Goal: Transaction & Acquisition: Purchase product/service

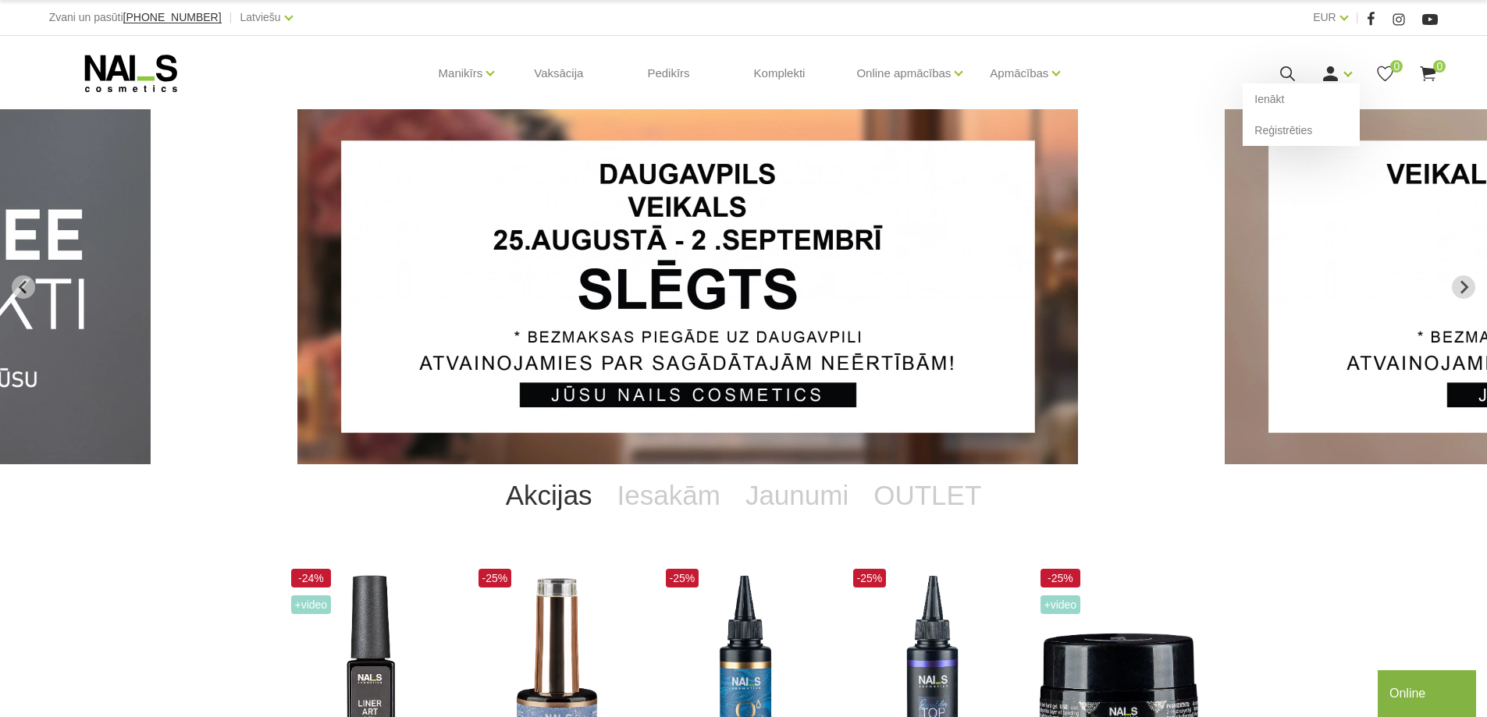
click at [1342, 79] on div "Ienākt Reģistrēties" at bounding box center [1336, 74] width 31 height 20
click at [1287, 93] on link "Ienākt" at bounding box center [1301, 99] width 117 height 31
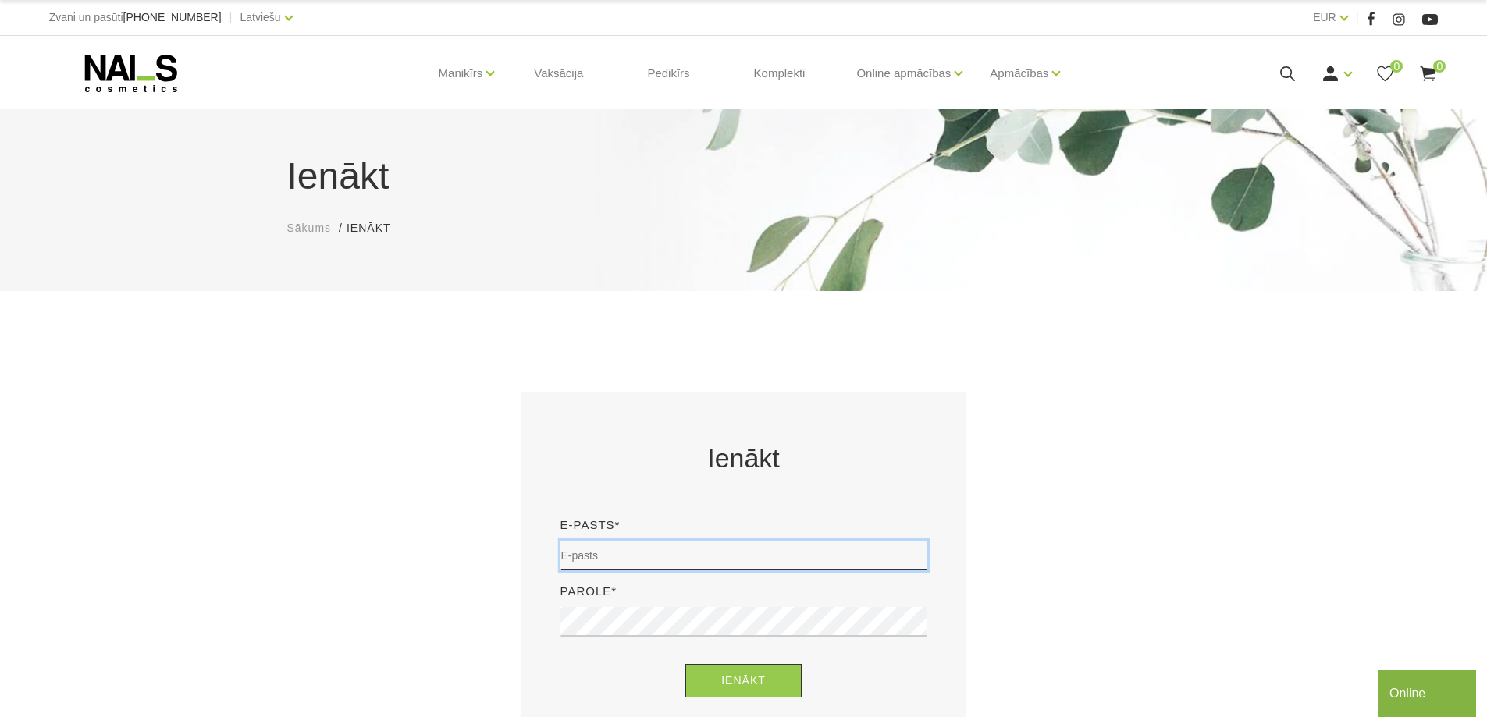
click at [640, 555] on input "email" at bounding box center [743, 556] width 367 height 30
type input "megija2003@gmail.com"
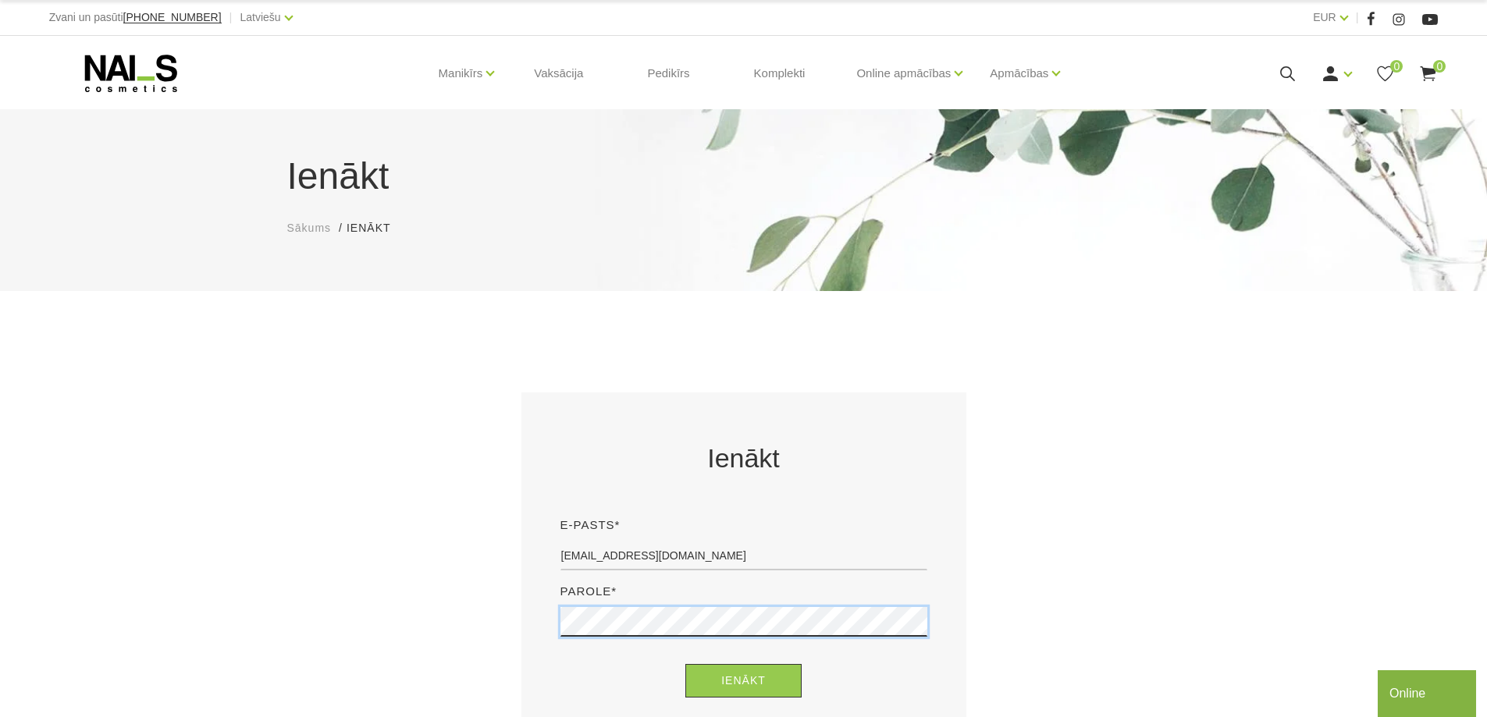
click at [685, 664] on button "Ienākt" at bounding box center [743, 681] width 116 height 34
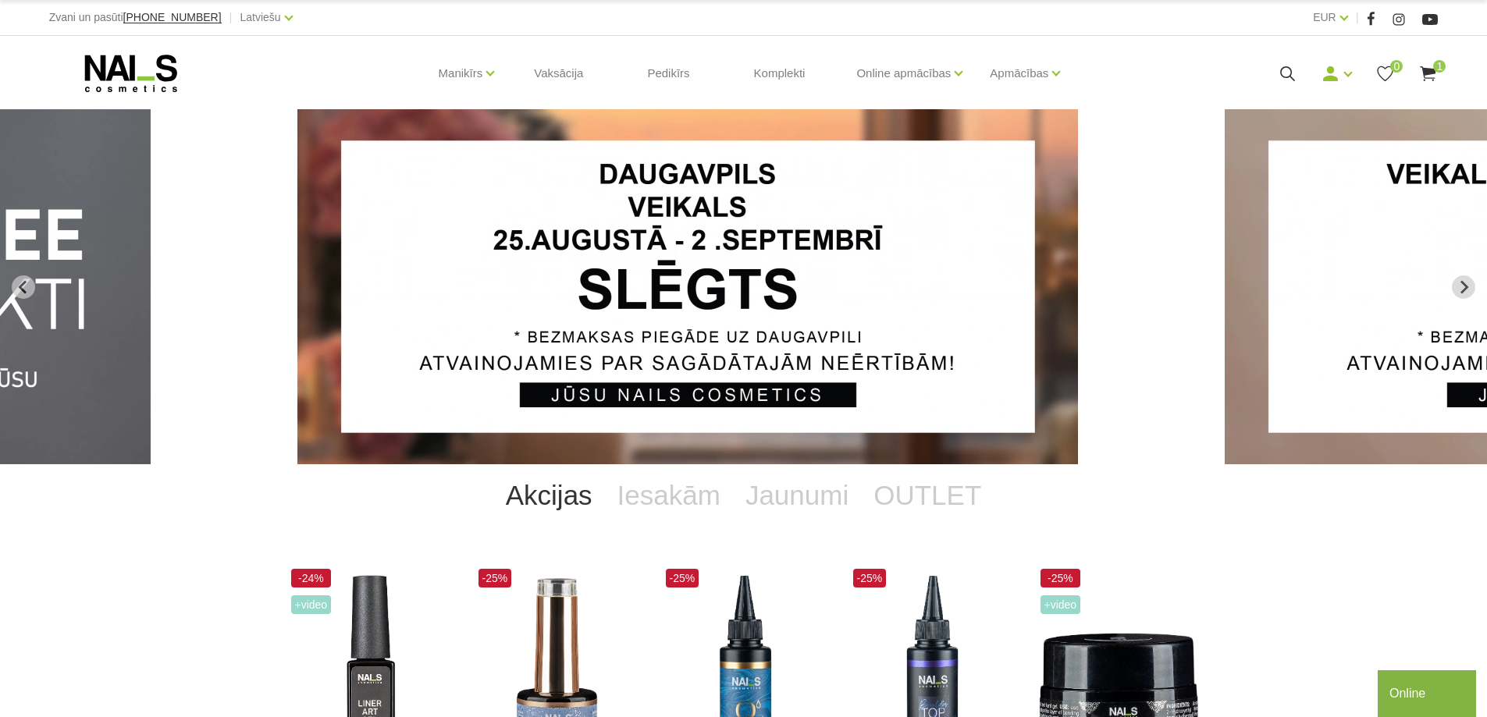
click at [1436, 76] on icon at bounding box center [1428, 74] width 20 height 20
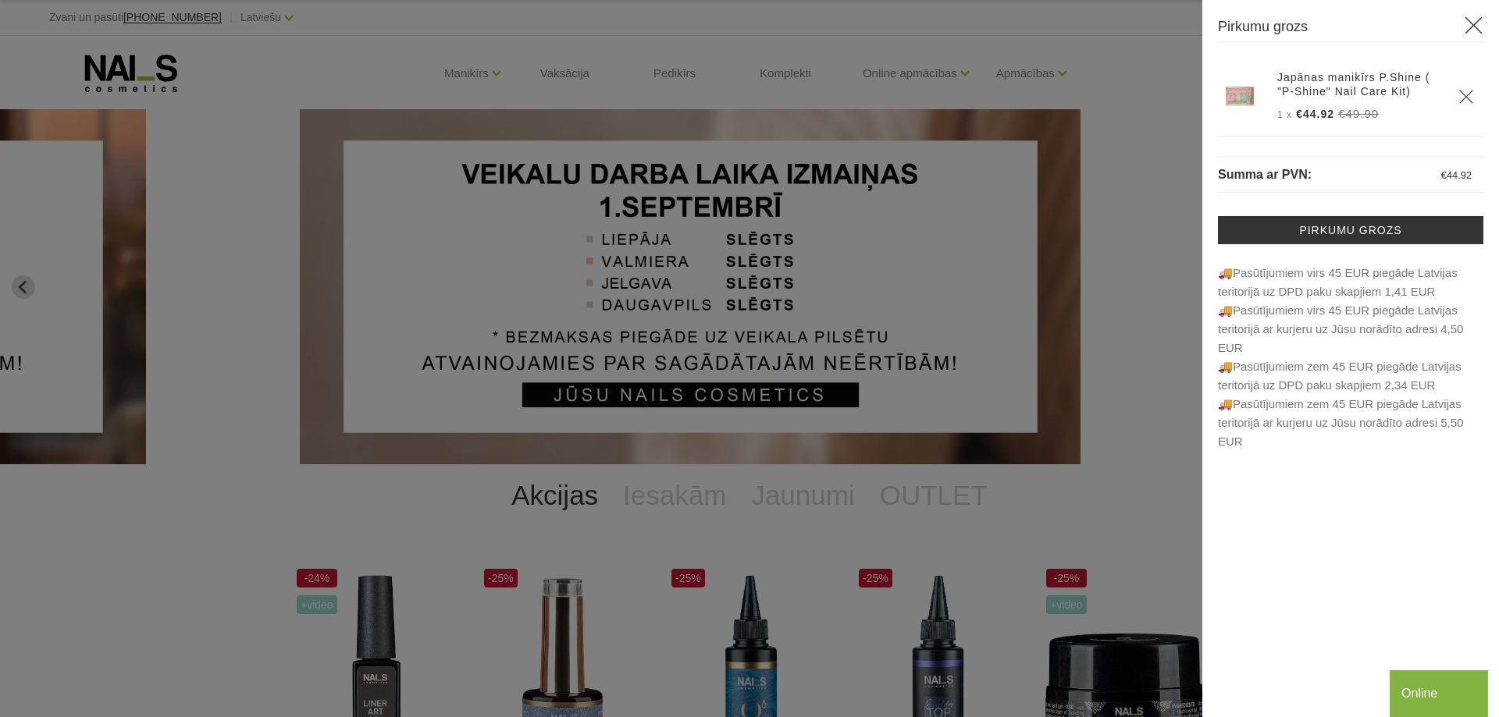
click at [1193, 86] on div at bounding box center [749, 358] width 1499 height 717
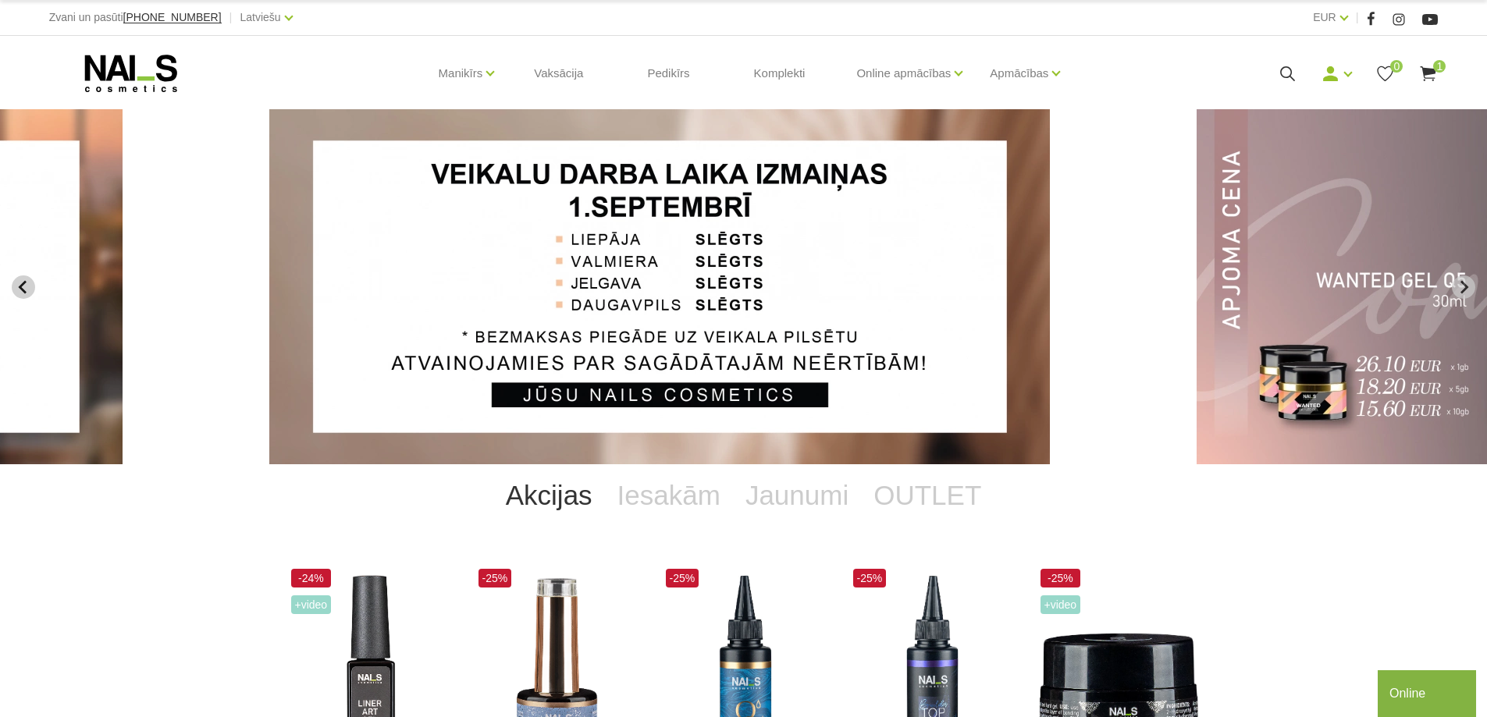
click at [27, 286] on icon "Previous slide" at bounding box center [23, 287] width 14 height 14
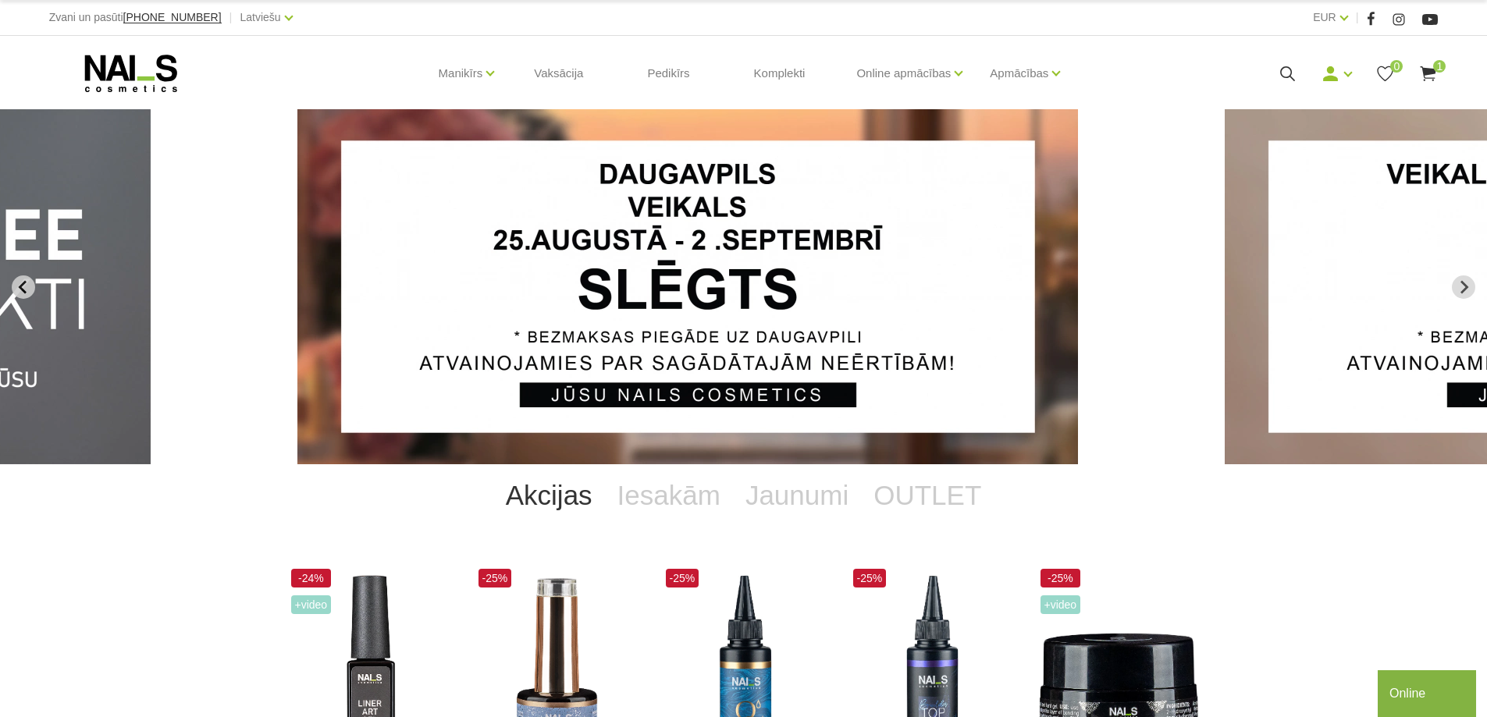
click at [27, 286] on icon "Previous slide" at bounding box center [23, 287] width 14 height 14
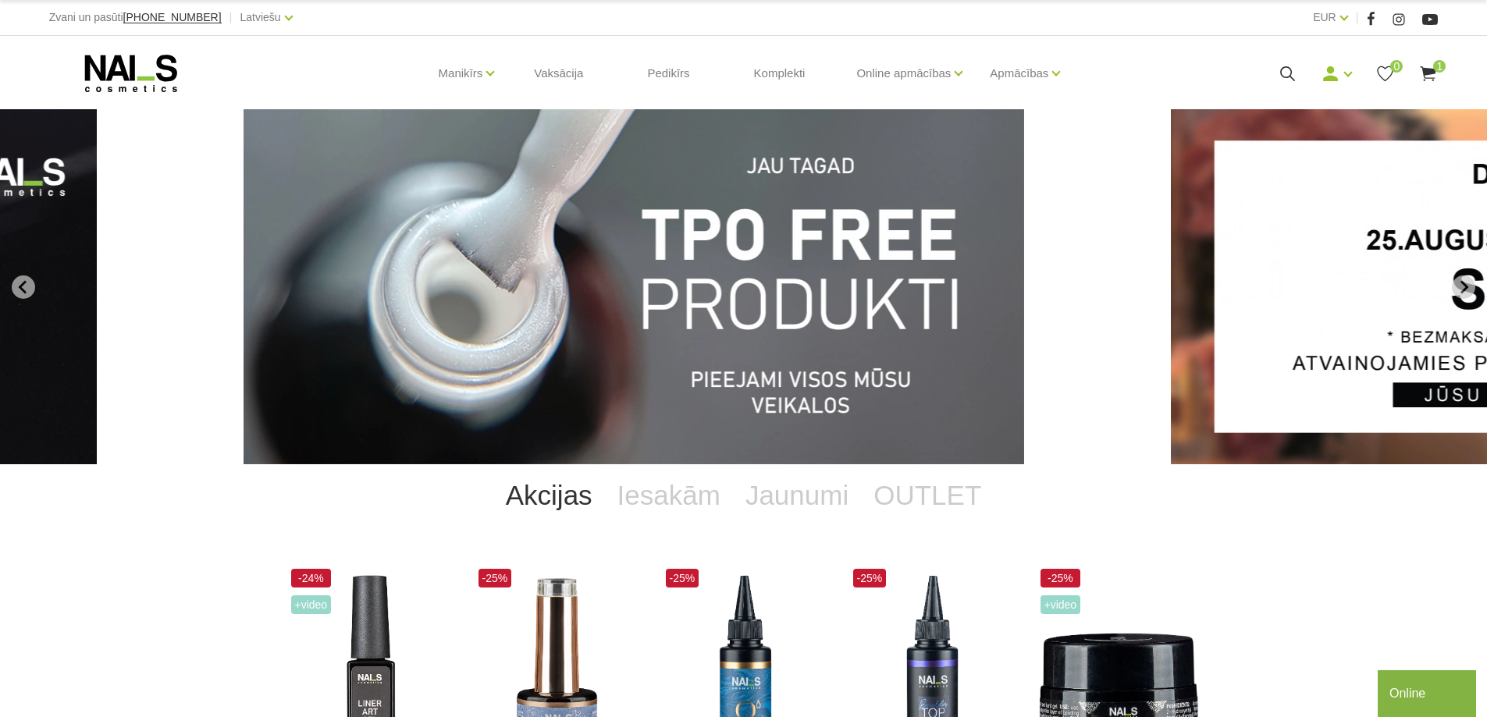
click at [643, 328] on img "1 of 13" at bounding box center [634, 286] width 781 height 355
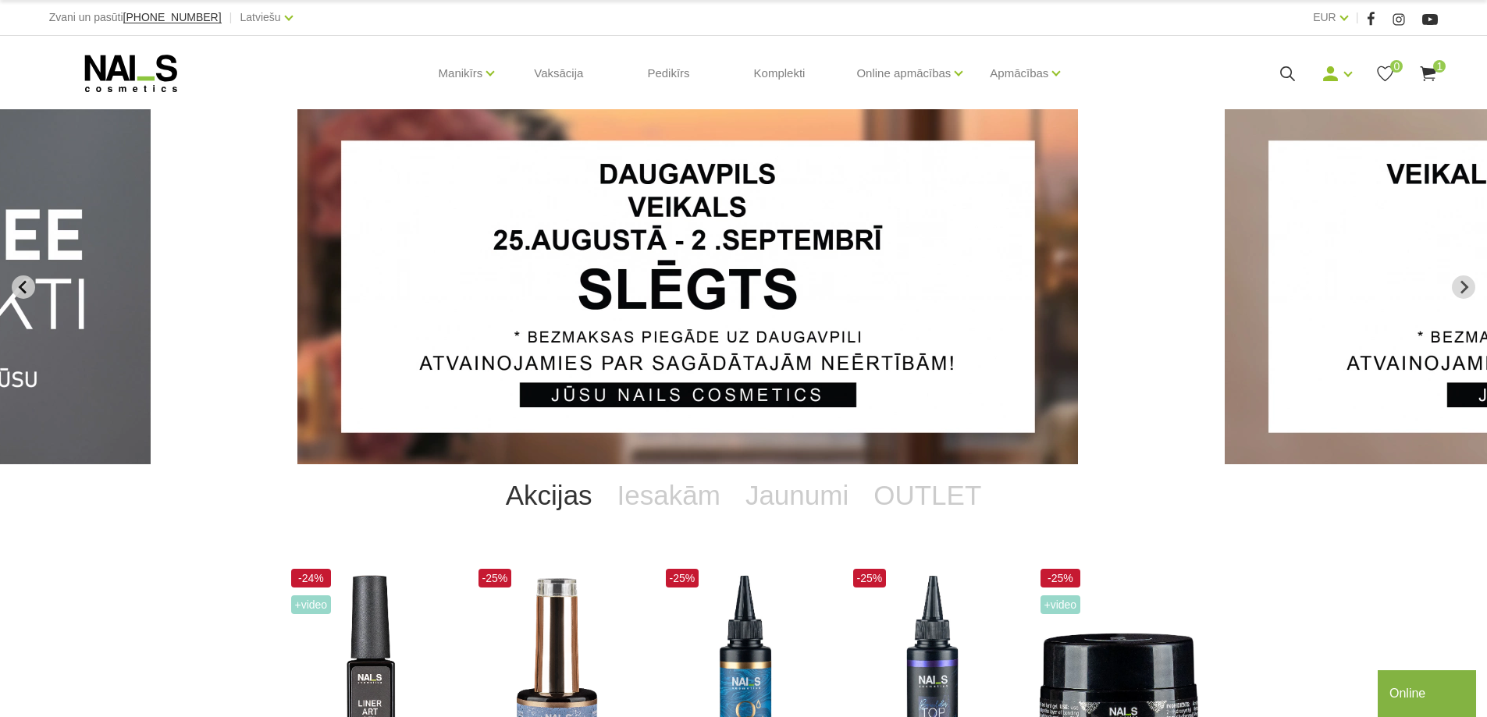
click at [25, 280] on icon "Previous slide" at bounding box center [23, 287] width 14 height 14
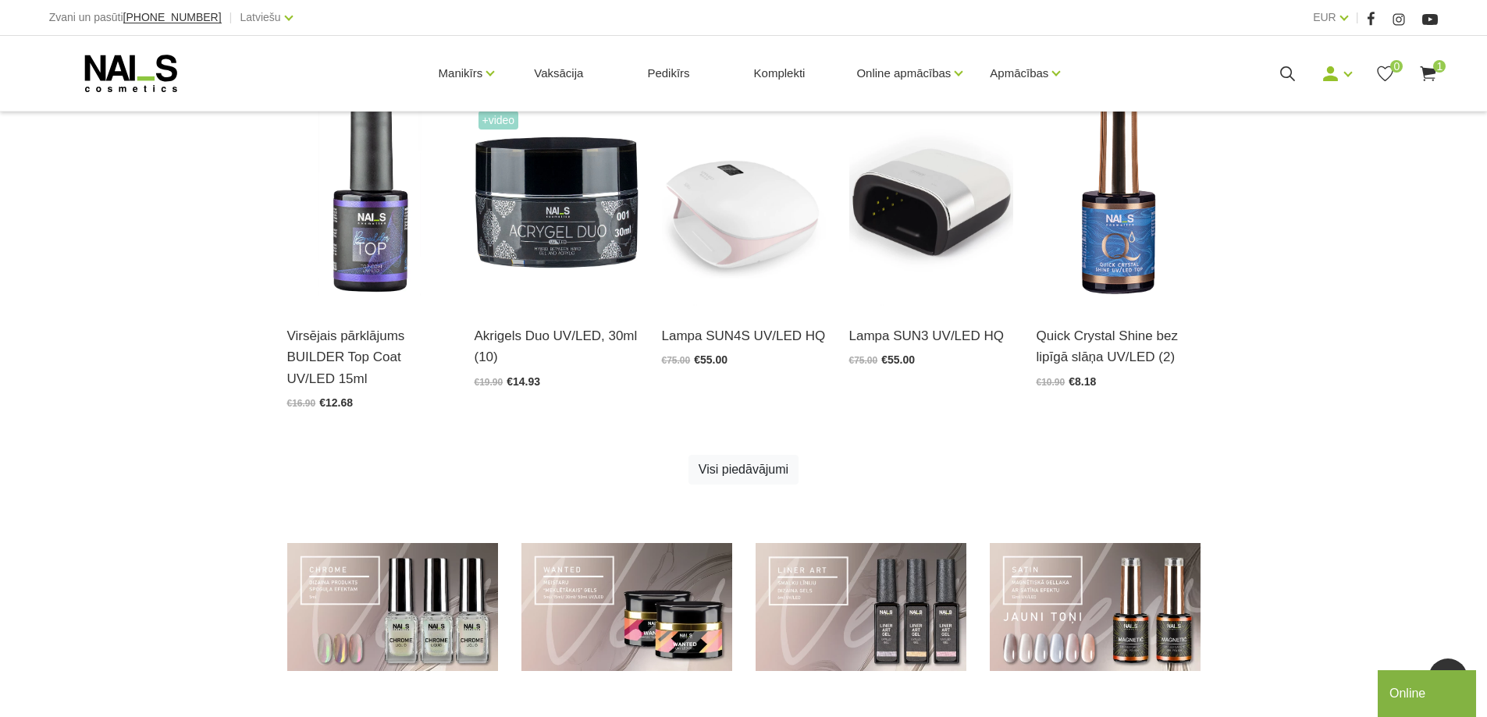
scroll to position [1123, 0]
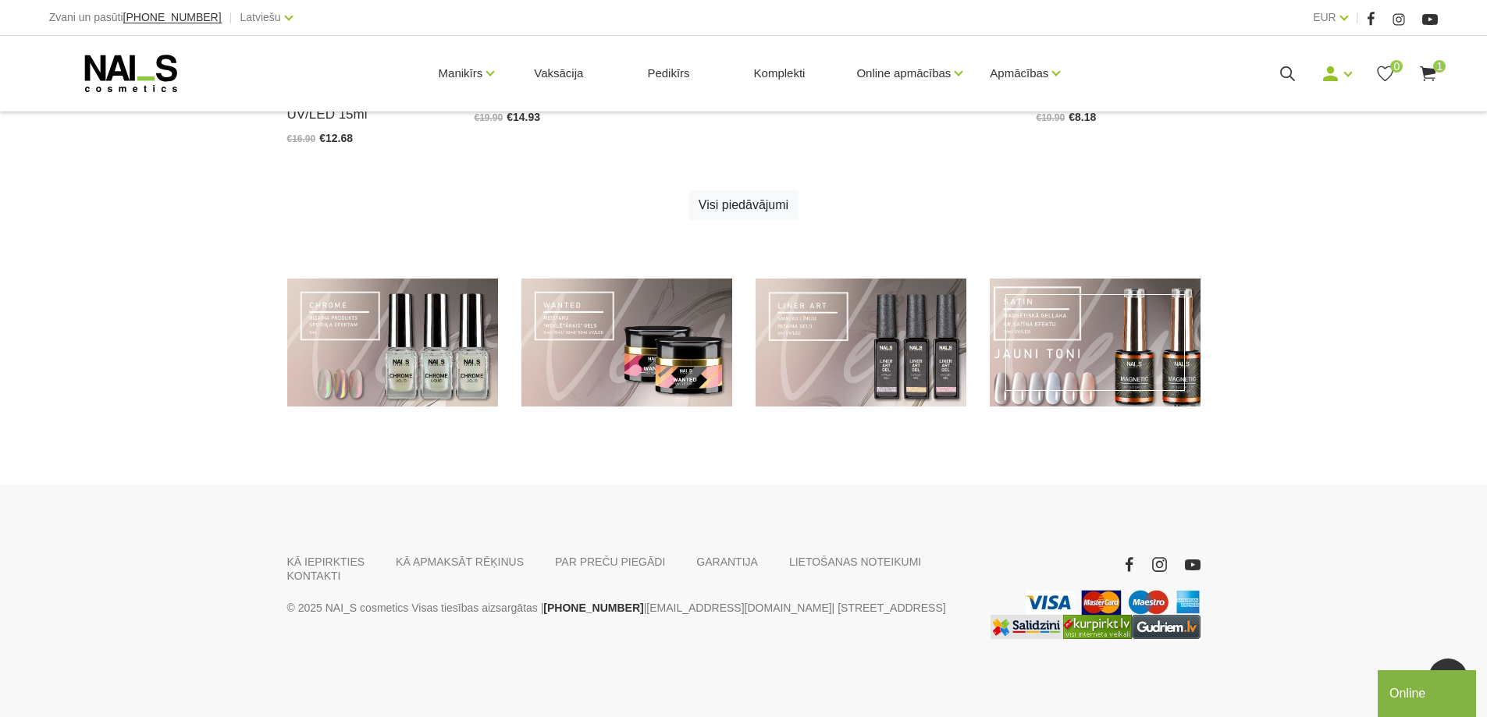
click at [1086, 331] on link at bounding box center [1095, 343] width 211 height 129
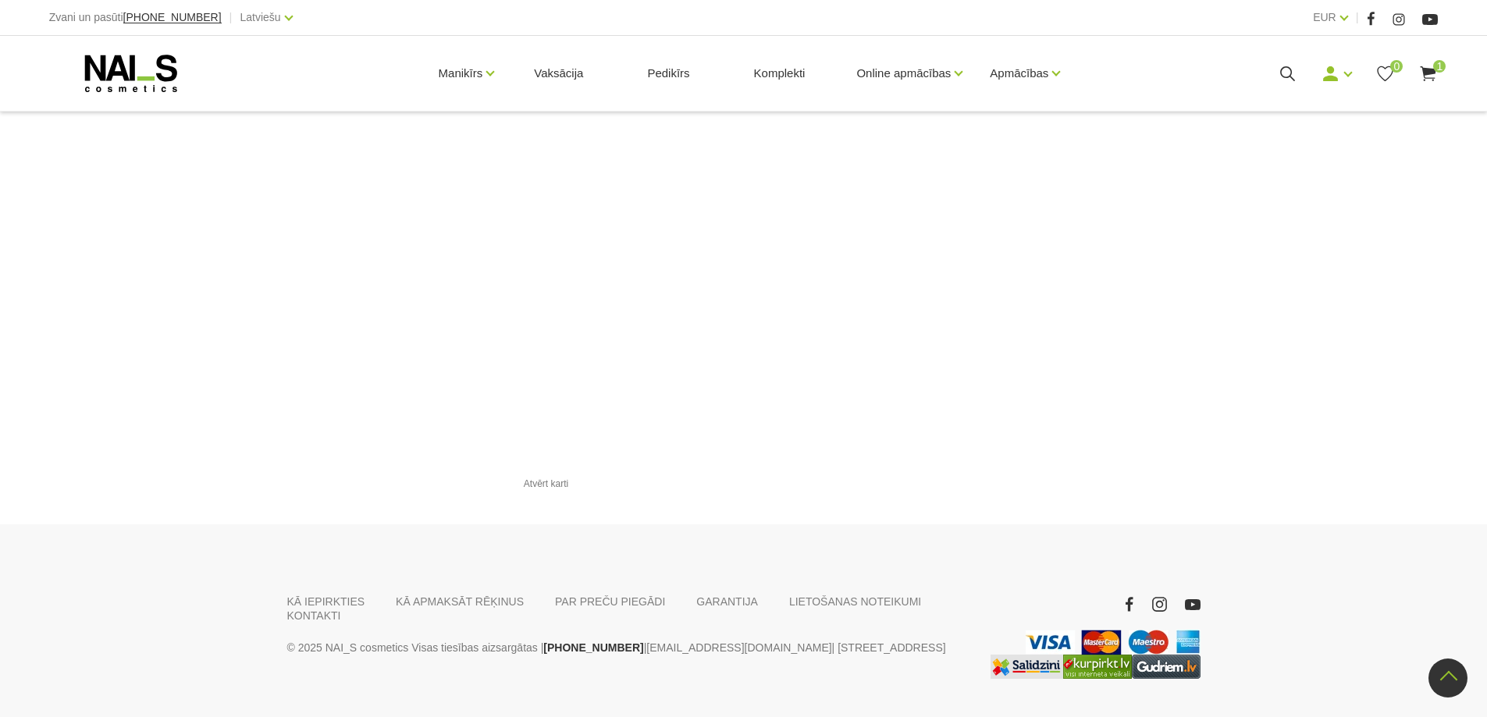
scroll to position [1672, 0]
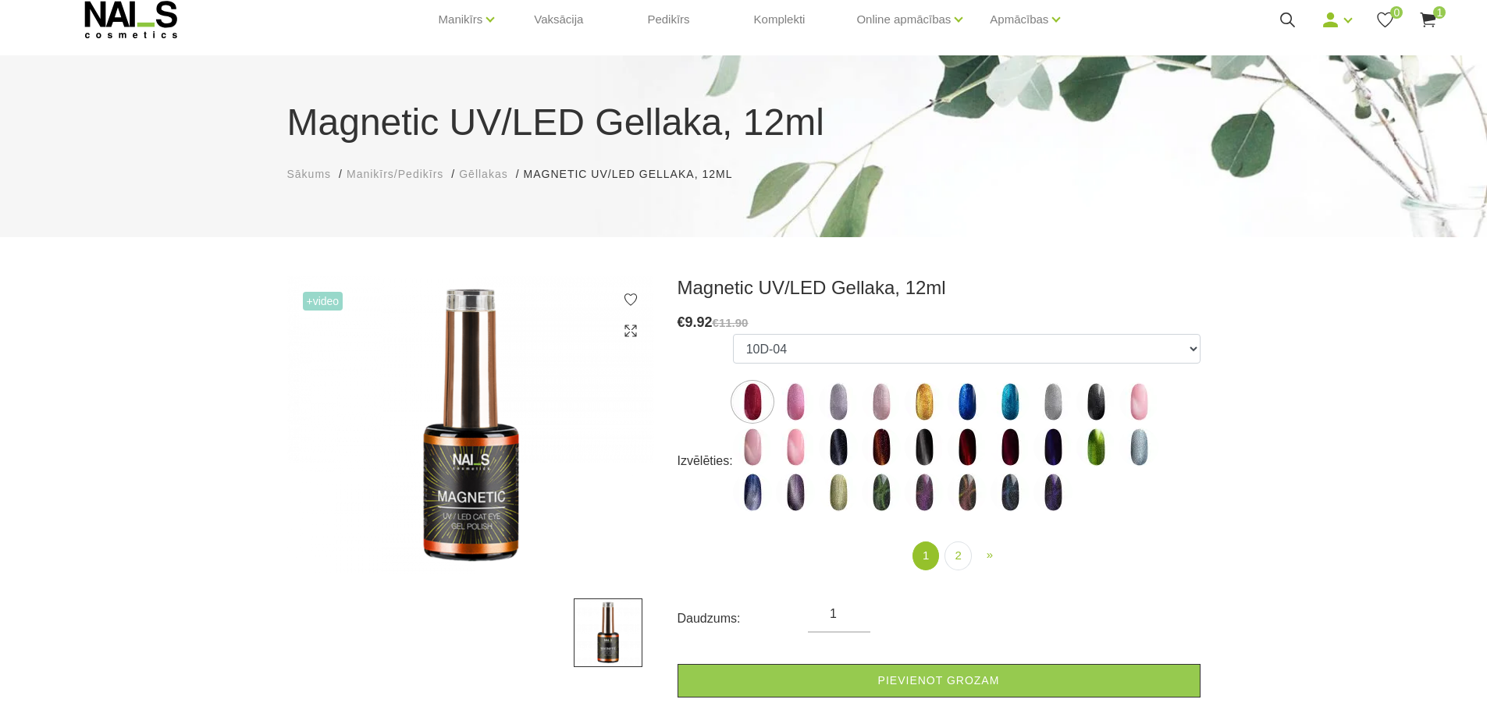
scroll to position [78, 0]
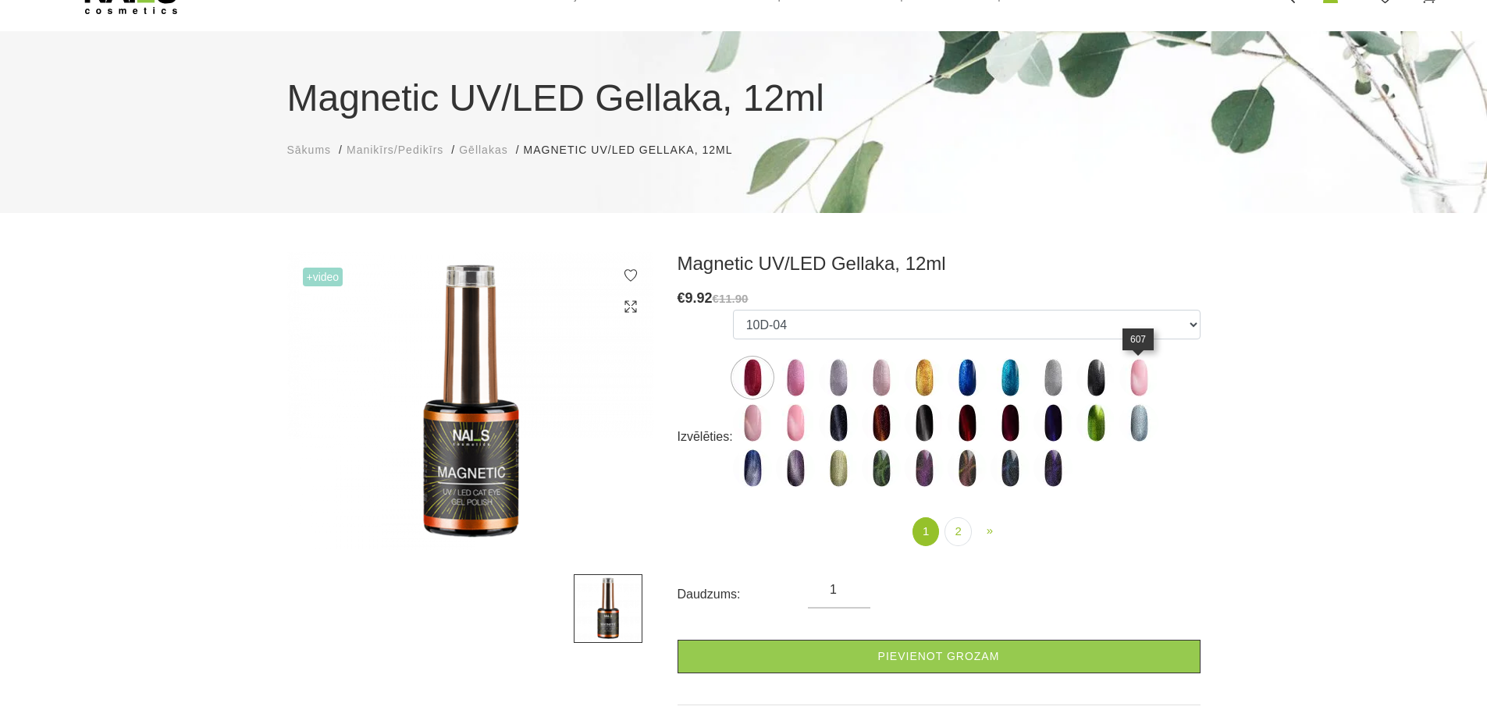
click at [1129, 382] on img at bounding box center [1138, 377] width 39 height 39
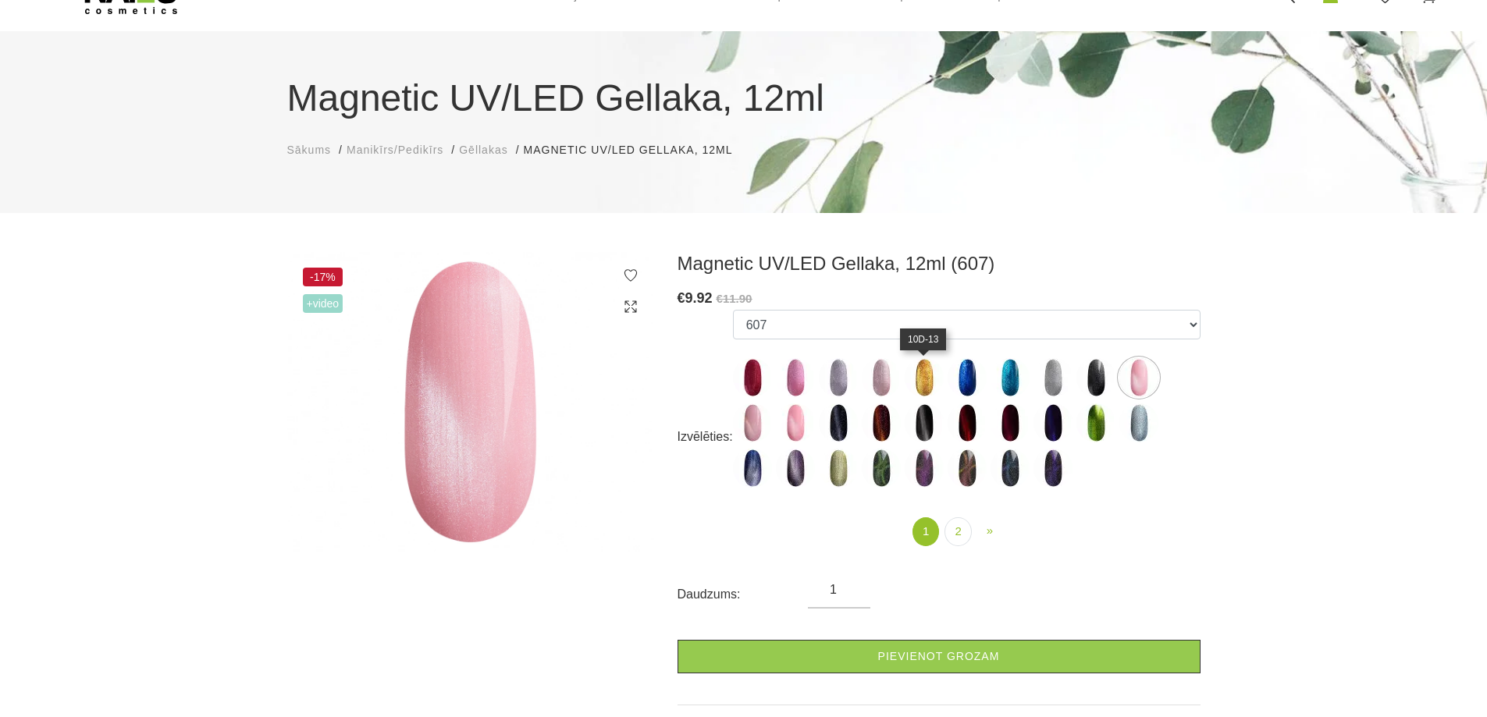
click at [937, 373] on img at bounding box center [924, 377] width 39 height 39
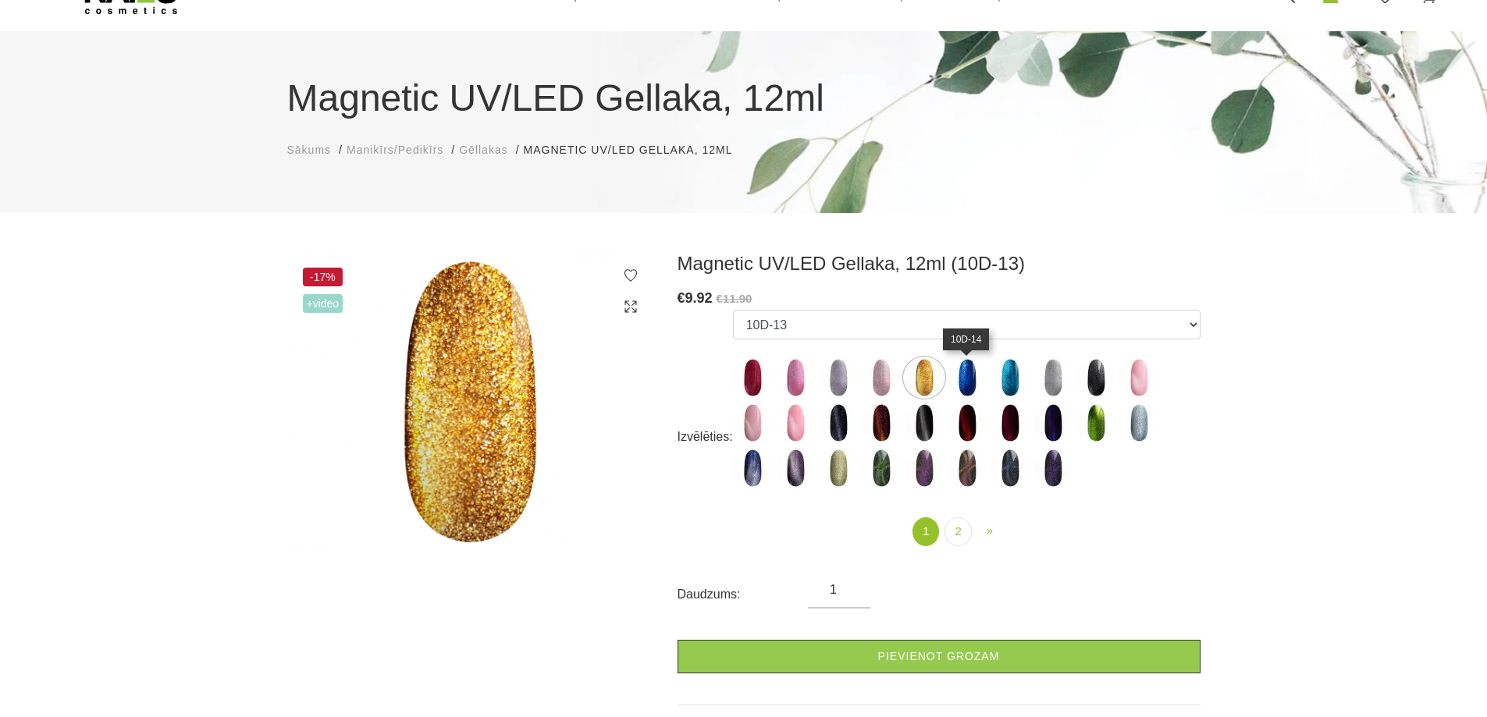
click at [962, 372] on img at bounding box center [967, 377] width 39 height 39
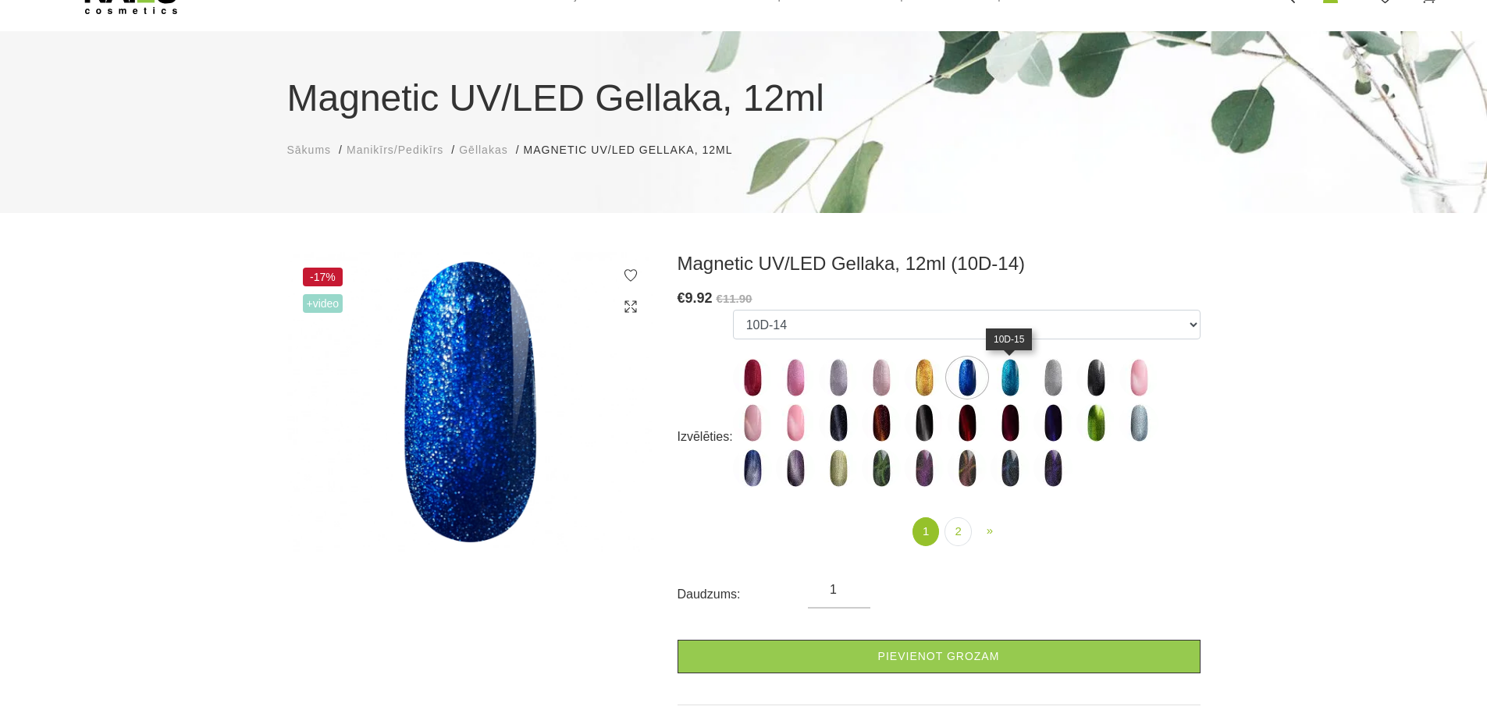
click at [999, 372] on img at bounding box center [1009, 377] width 39 height 39
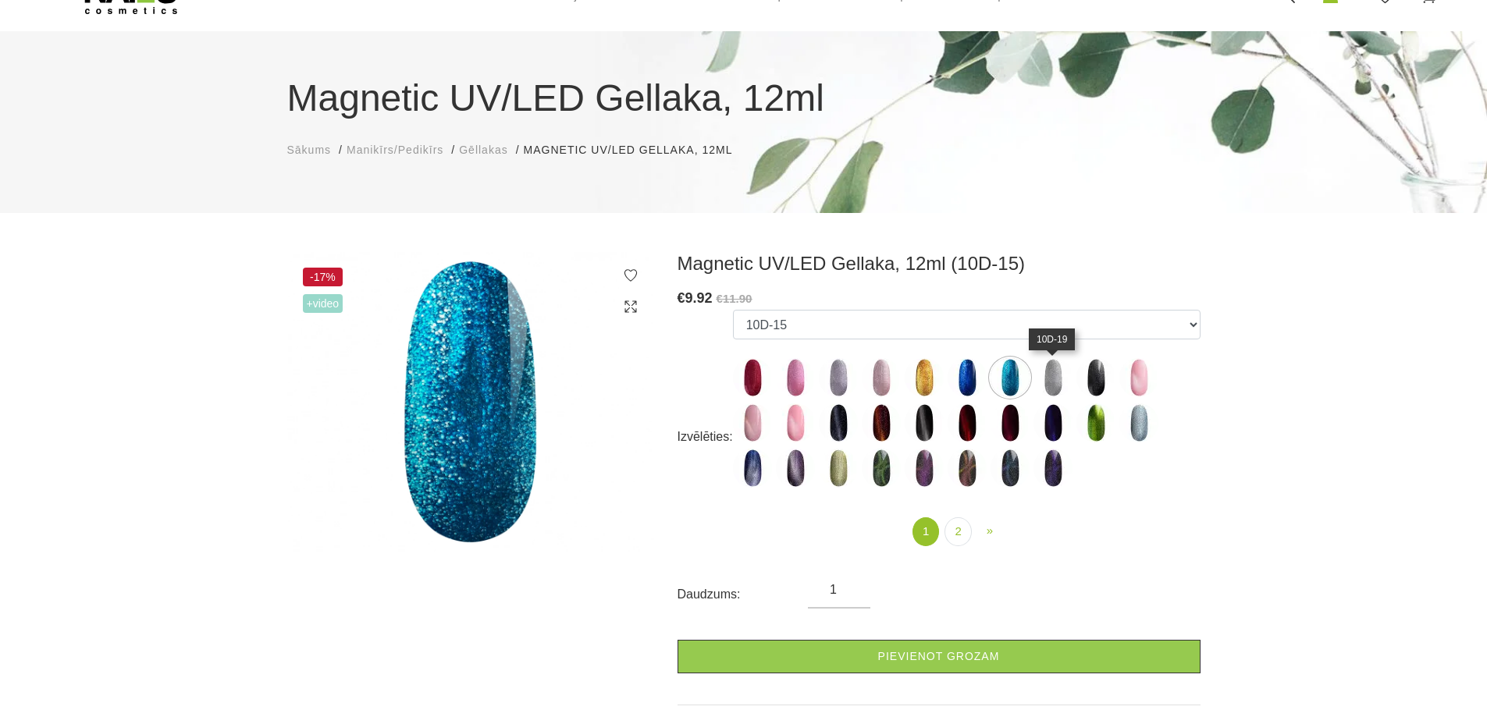
click at [1047, 372] on img at bounding box center [1052, 377] width 39 height 39
select select "6082"
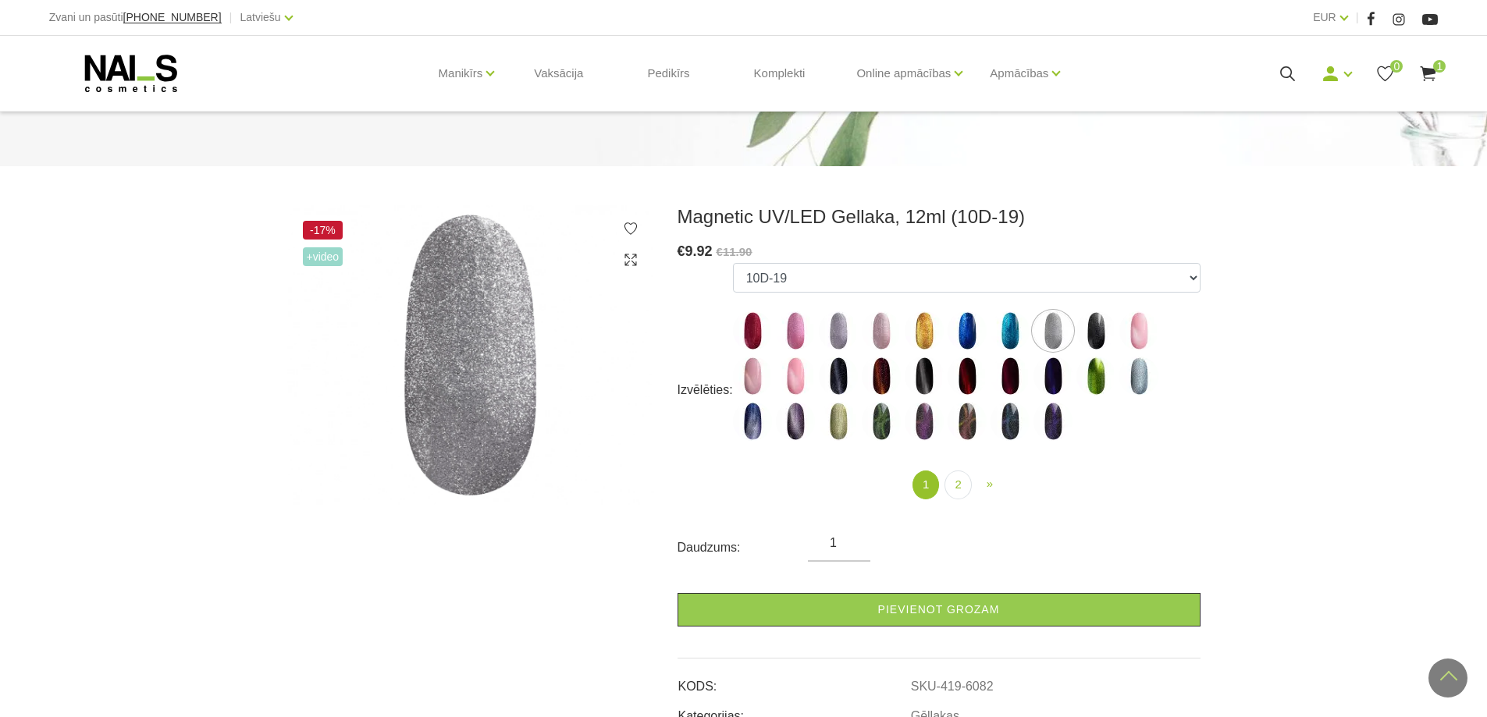
scroll to position [0, 0]
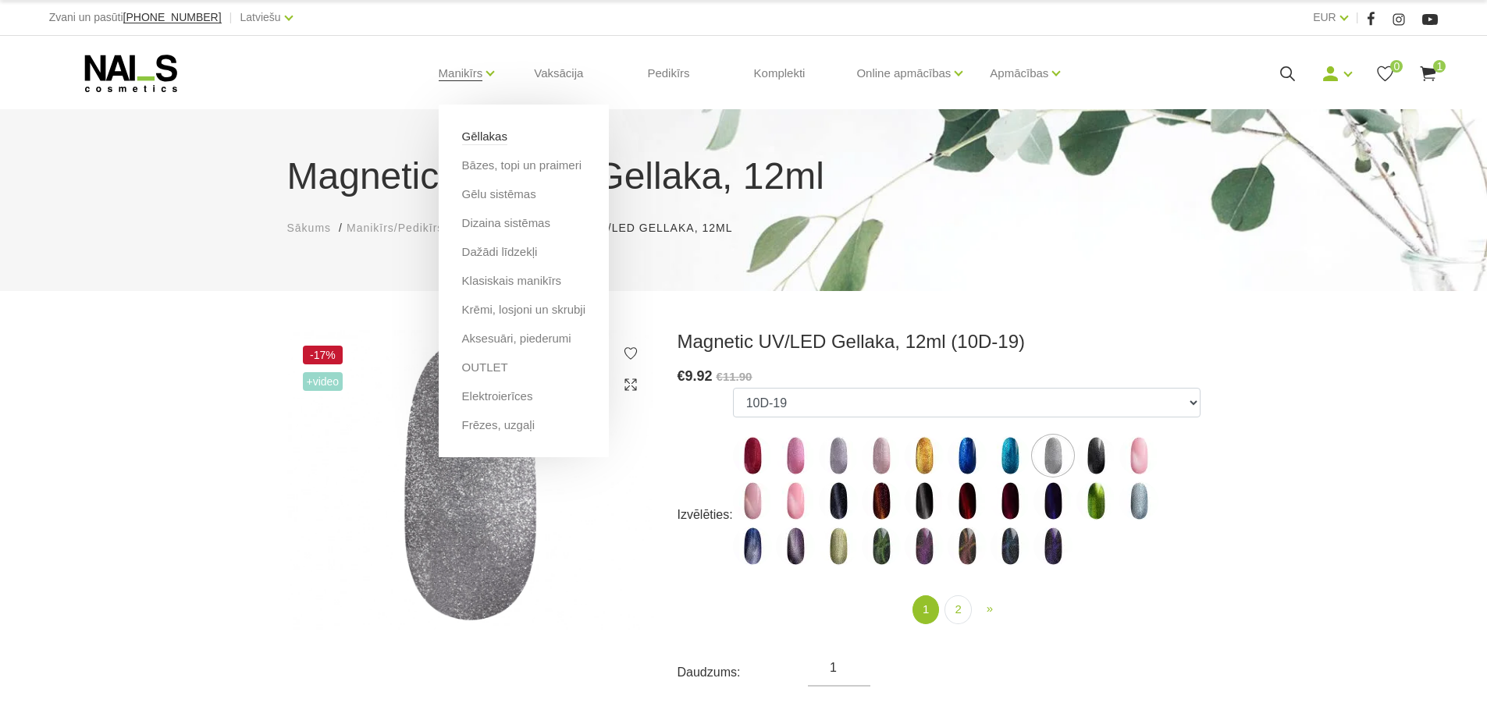
click at [486, 131] on link "Gēllakas" at bounding box center [484, 136] width 45 height 17
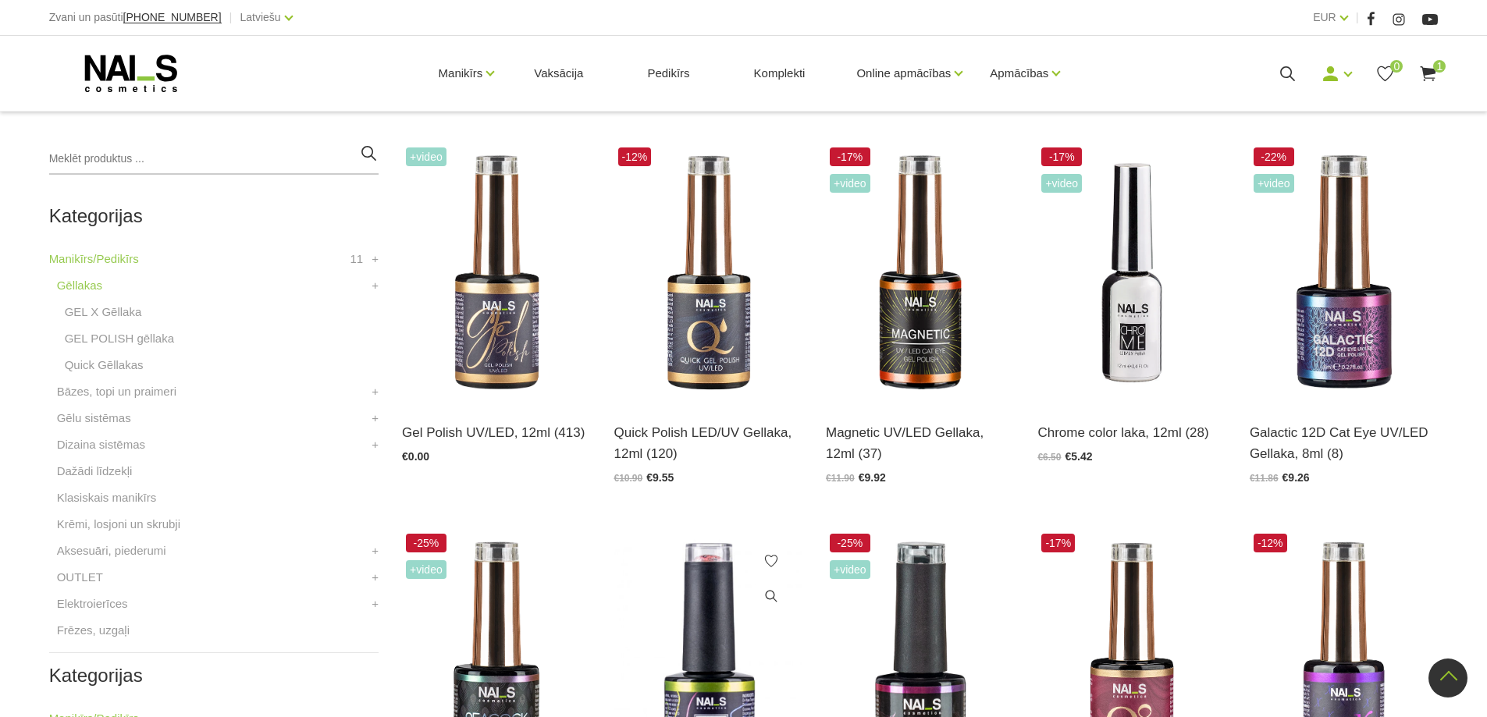
scroll to position [312, 0]
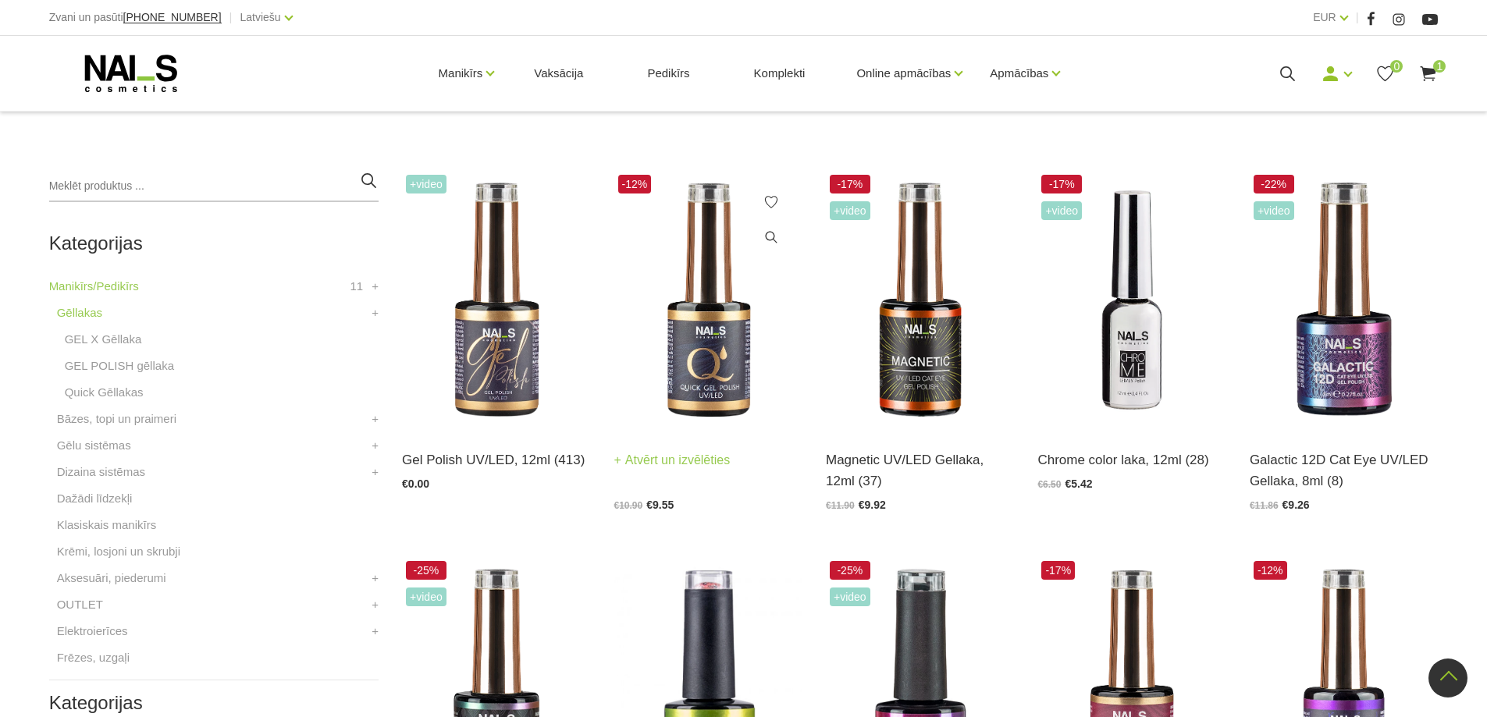
click at [731, 370] on img at bounding box center [708, 300] width 188 height 259
click at [1138, 343] on img at bounding box center [1131, 300] width 188 height 259
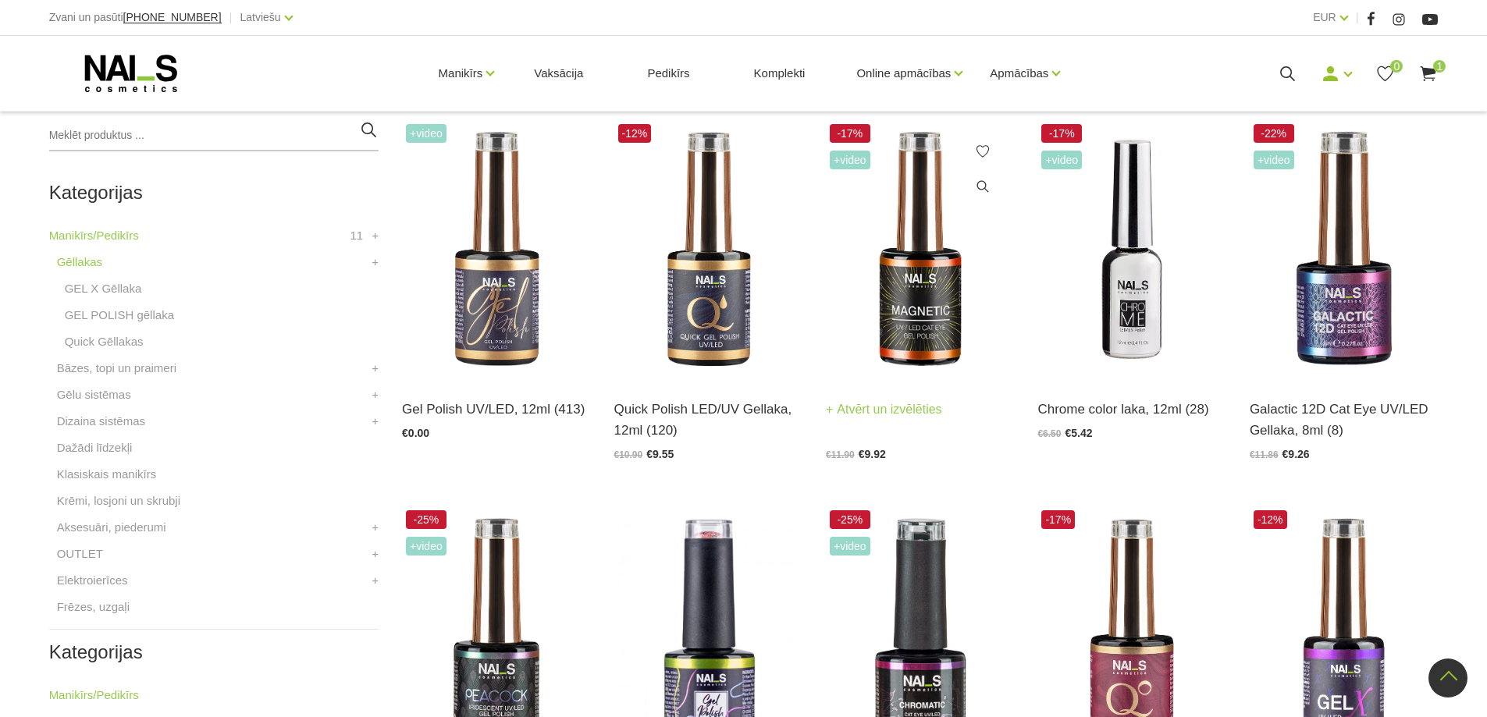
scroll to position [390, 0]
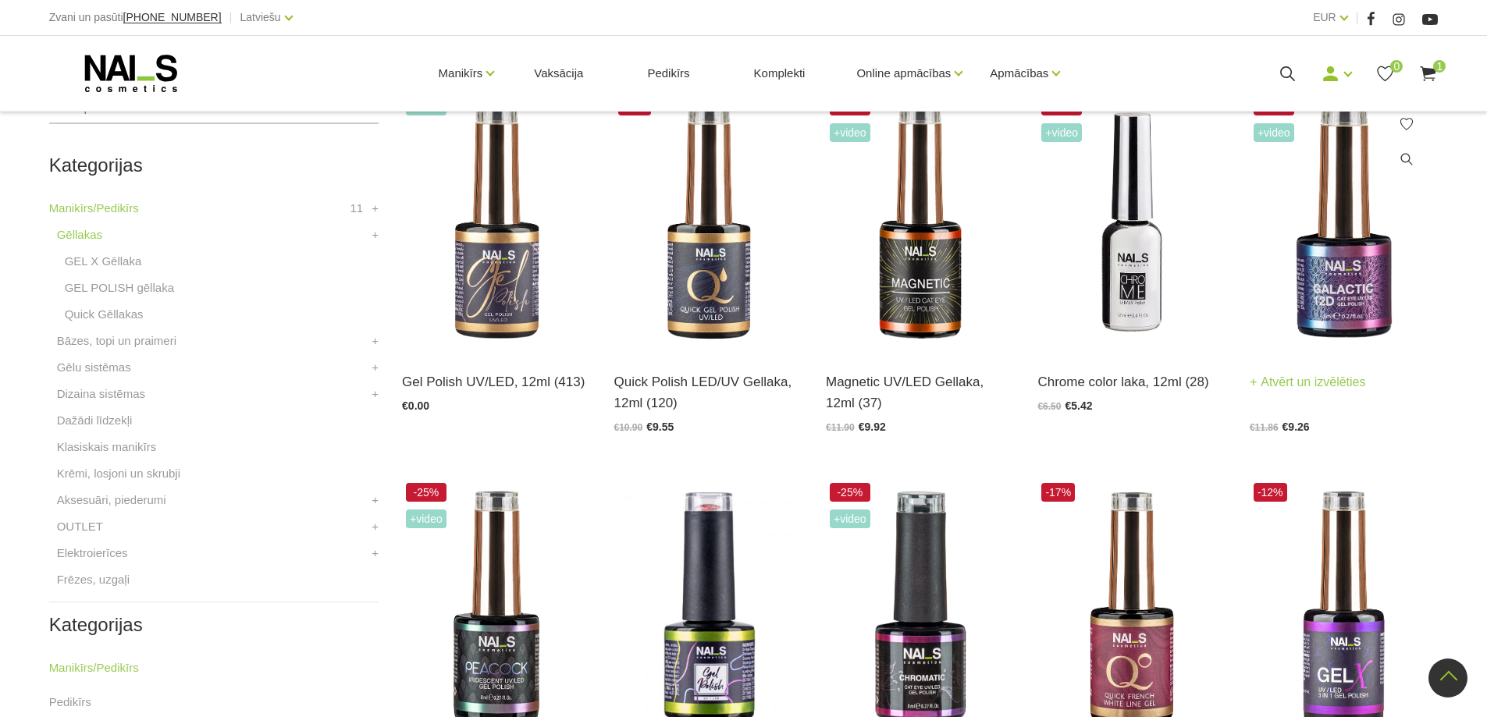
click at [1335, 302] on img at bounding box center [1344, 222] width 188 height 259
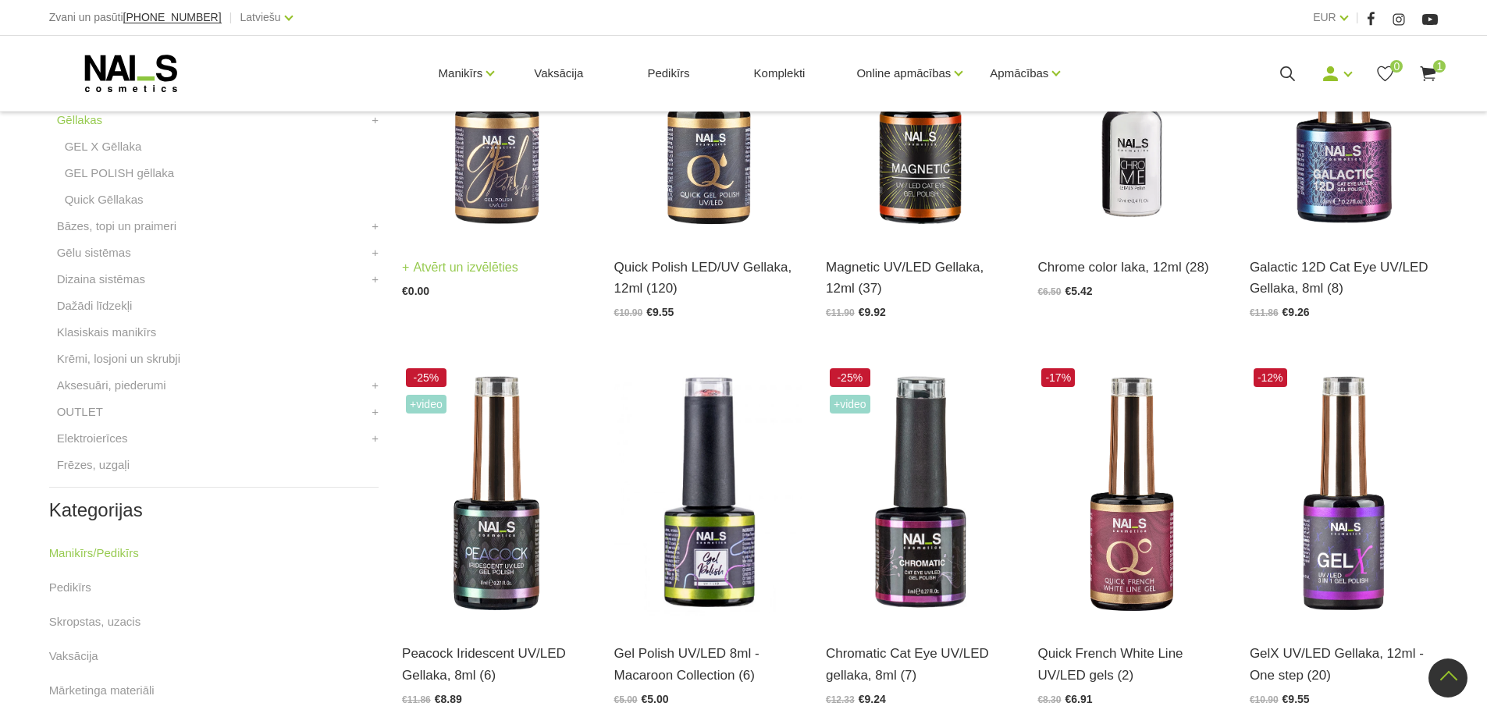
scroll to position [546, 0]
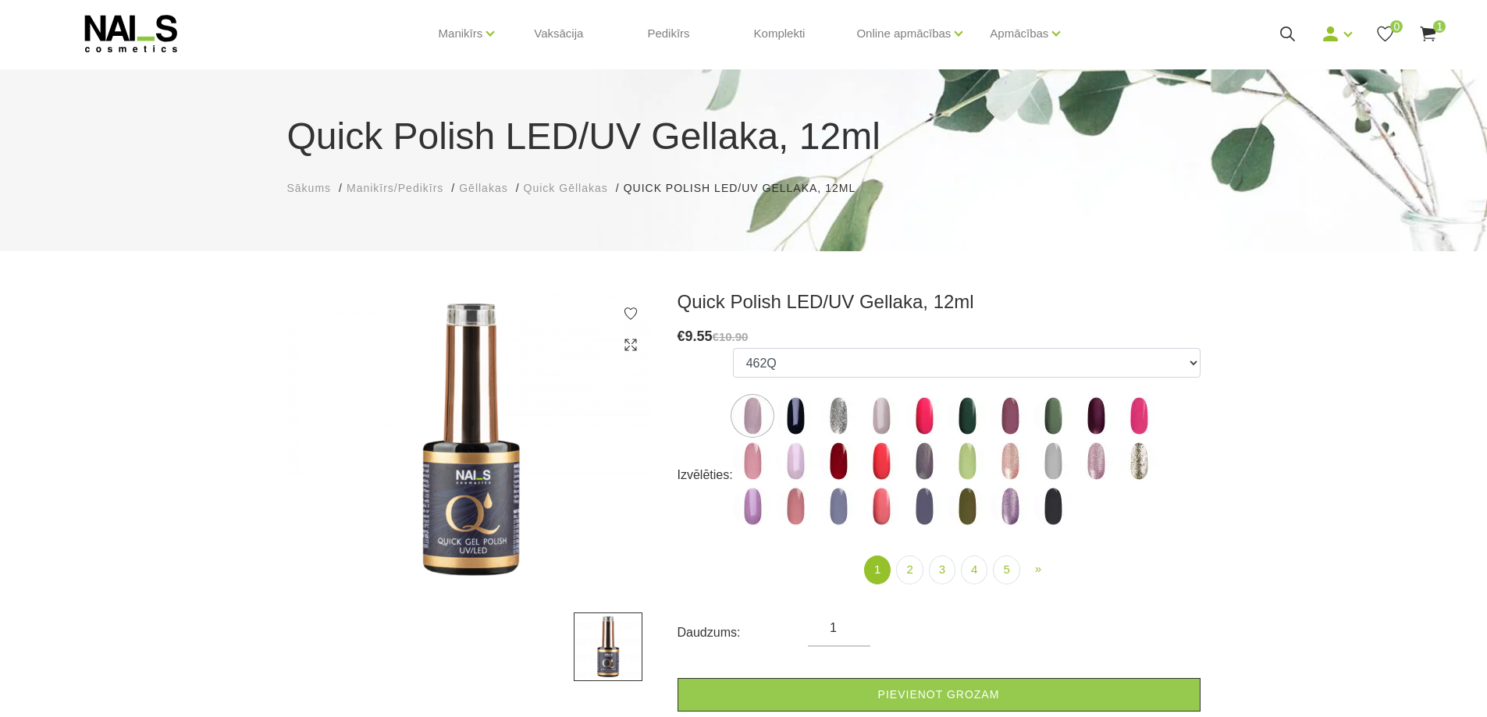
scroll to position [78, 0]
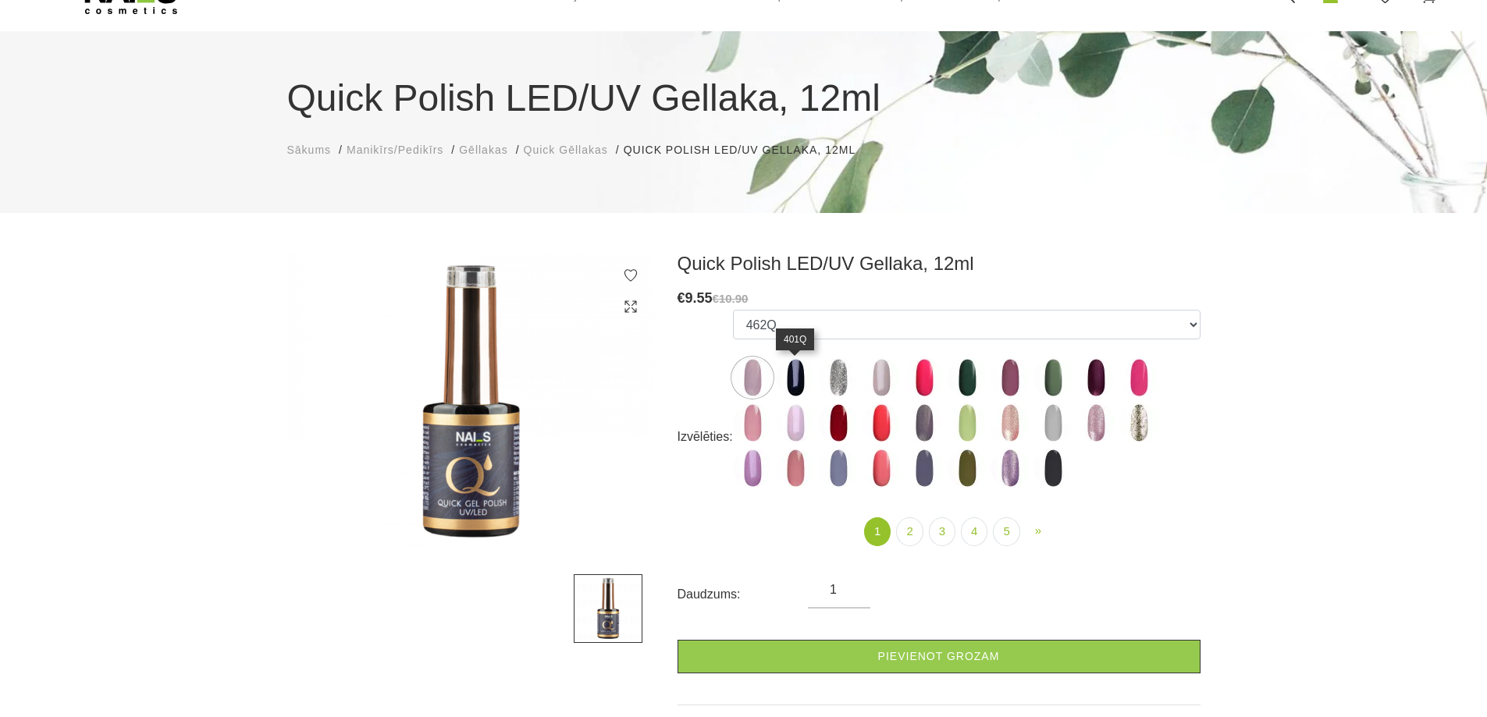
click at [806, 376] on img at bounding box center [795, 377] width 39 height 39
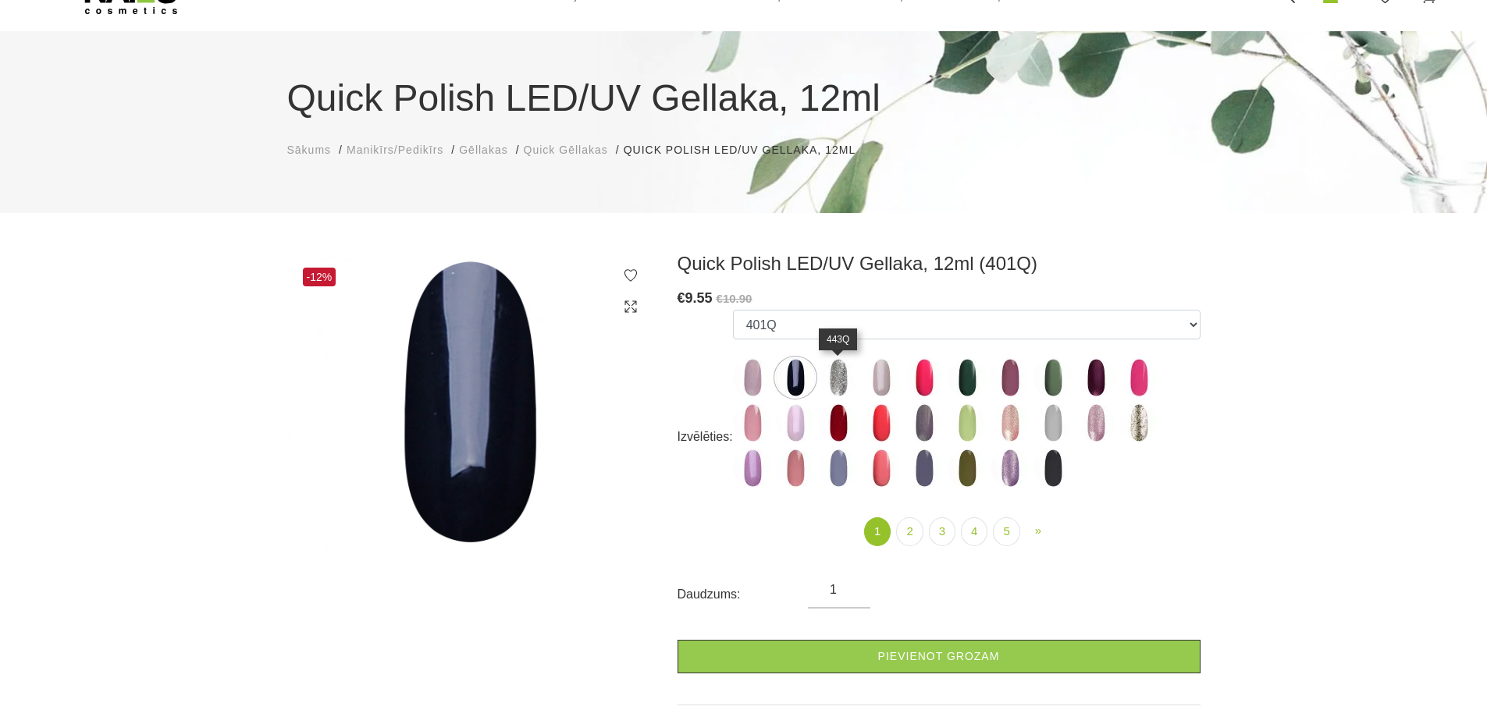
click at [840, 375] on img at bounding box center [838, 377] width 39 height 39
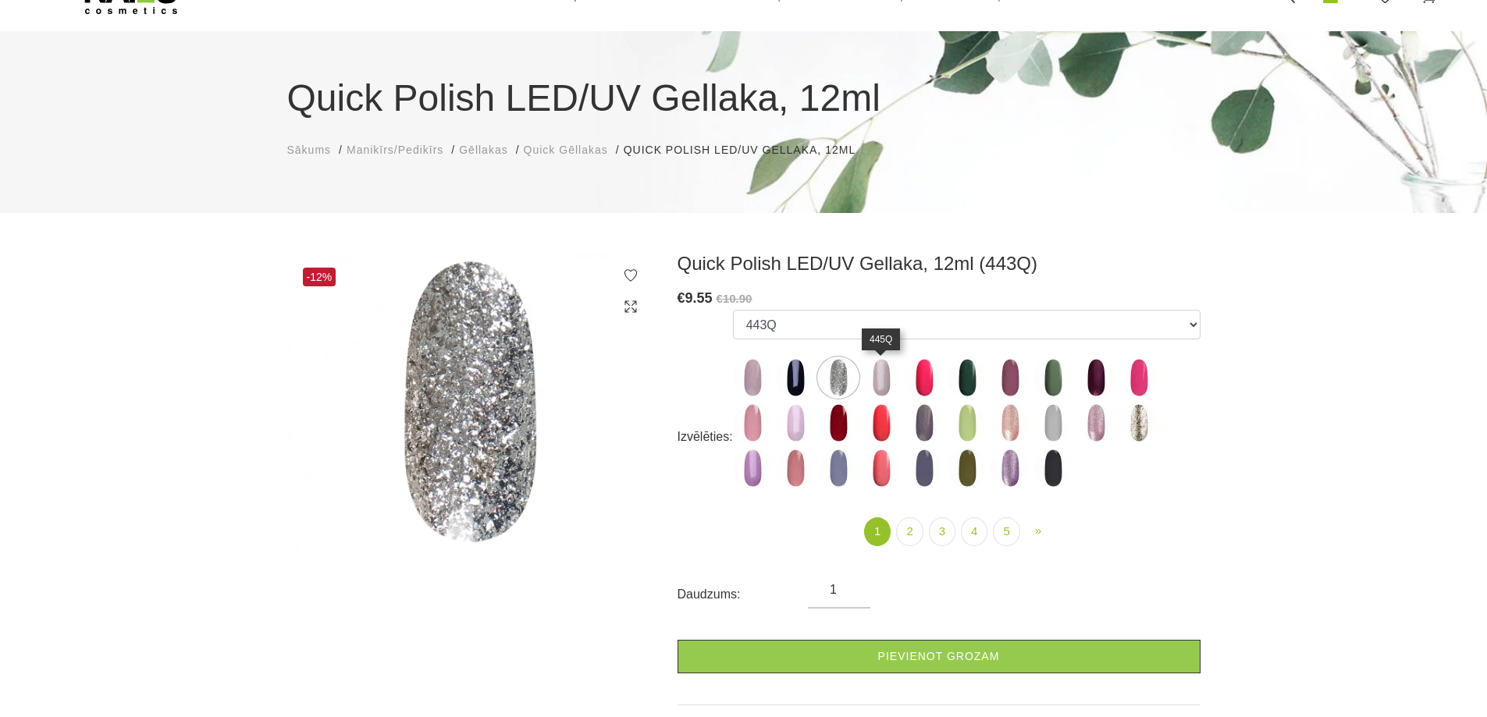
click at [878, 379] on img at bounding box center [881, 377] width 39 height 39
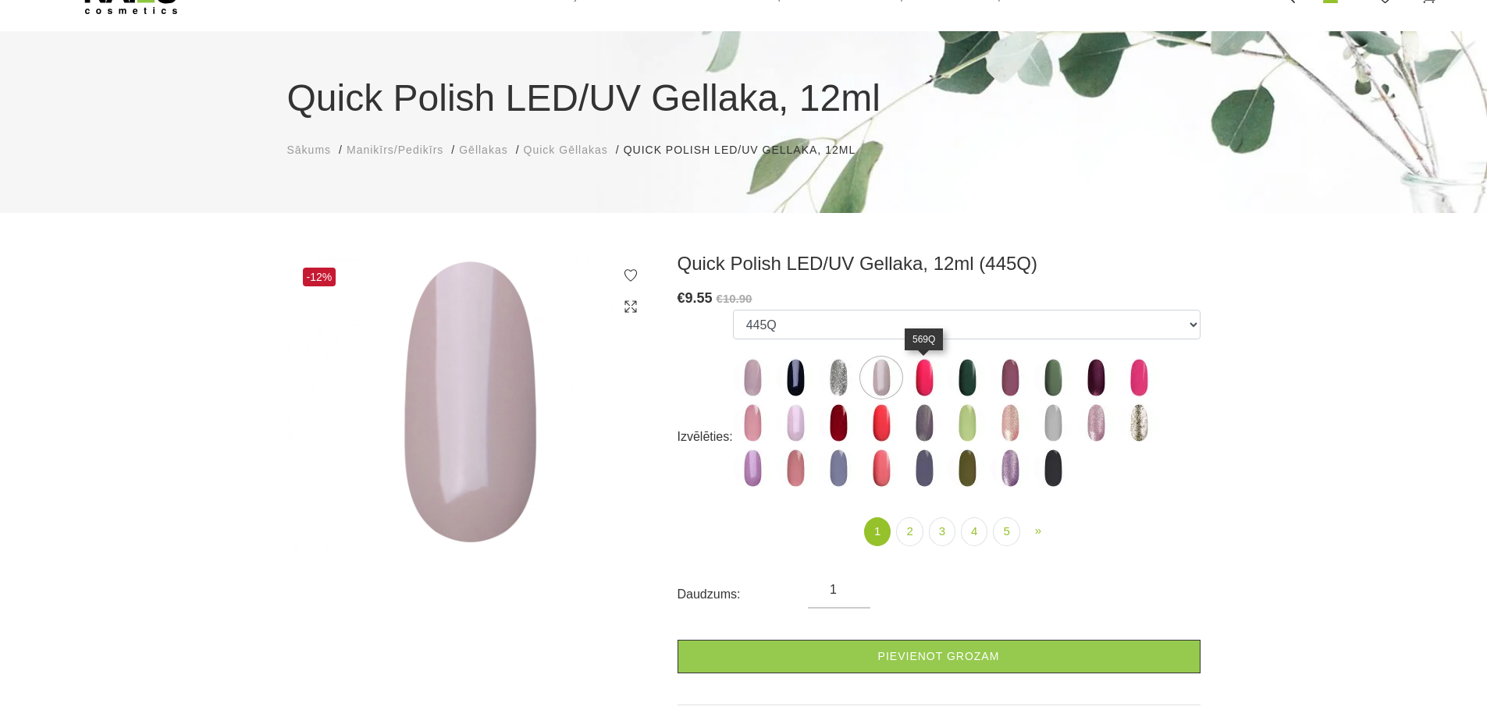
click at [923, 377] on img at bounding box center [924, 377] width 39 height 39
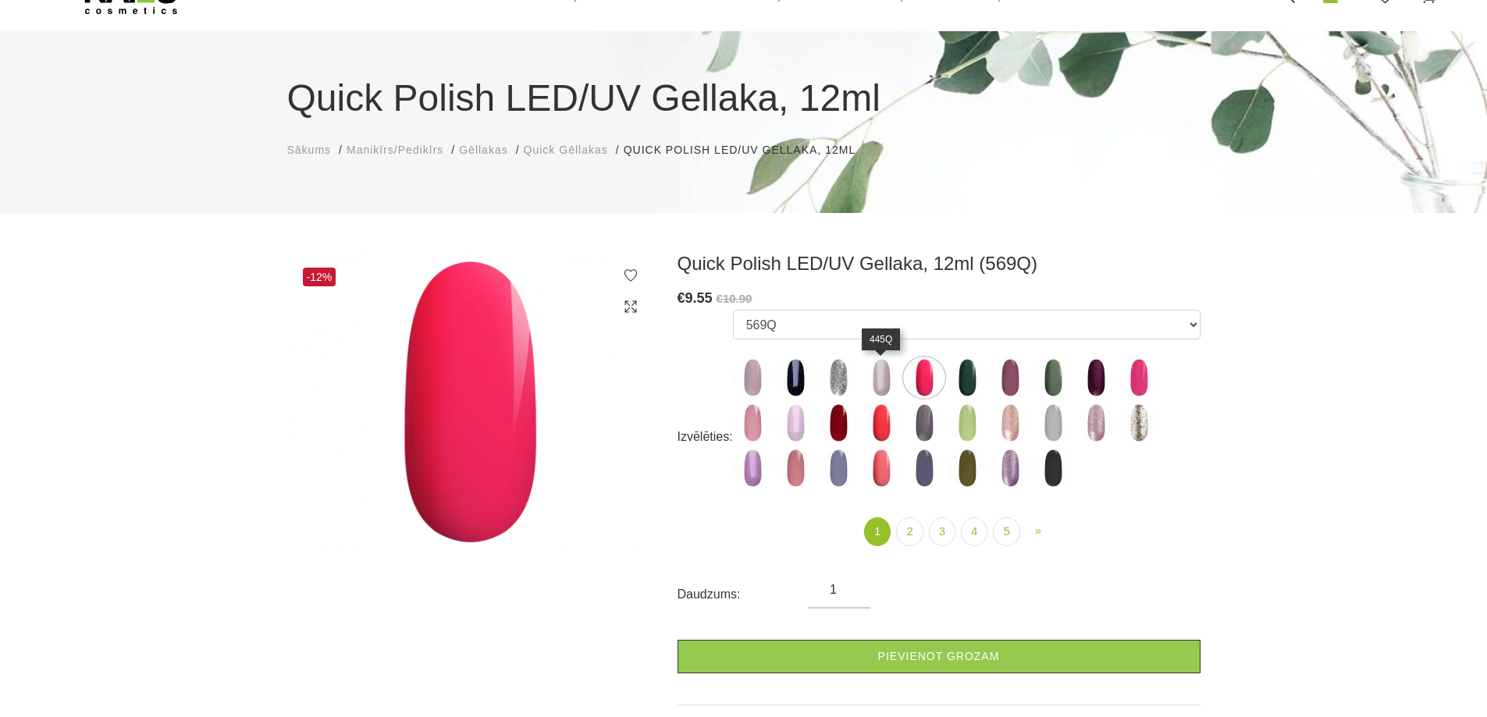
click at [854, 373] on img at bounding box center [838, 377] width 39 height 39
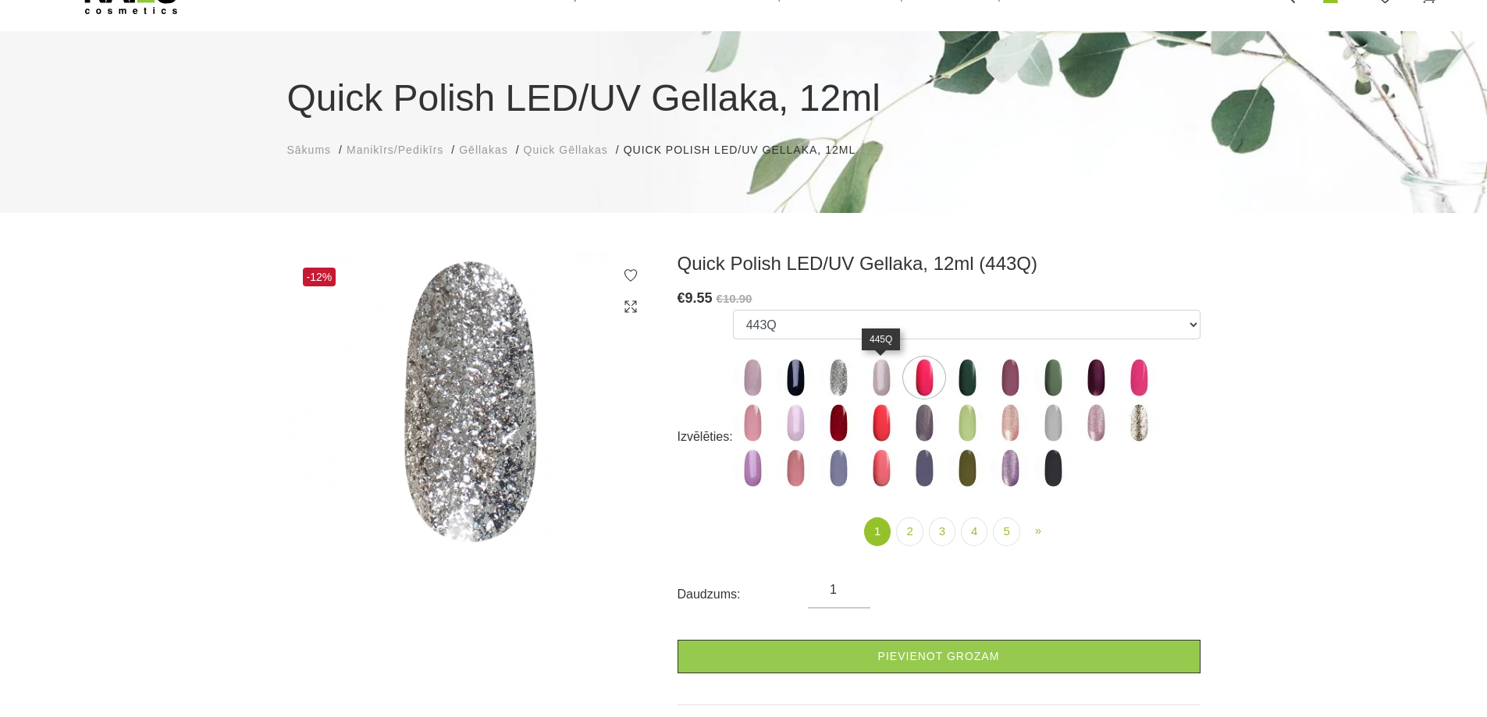
click at [905, 369] on img at bounding box center [924, 377] width 39 height 39
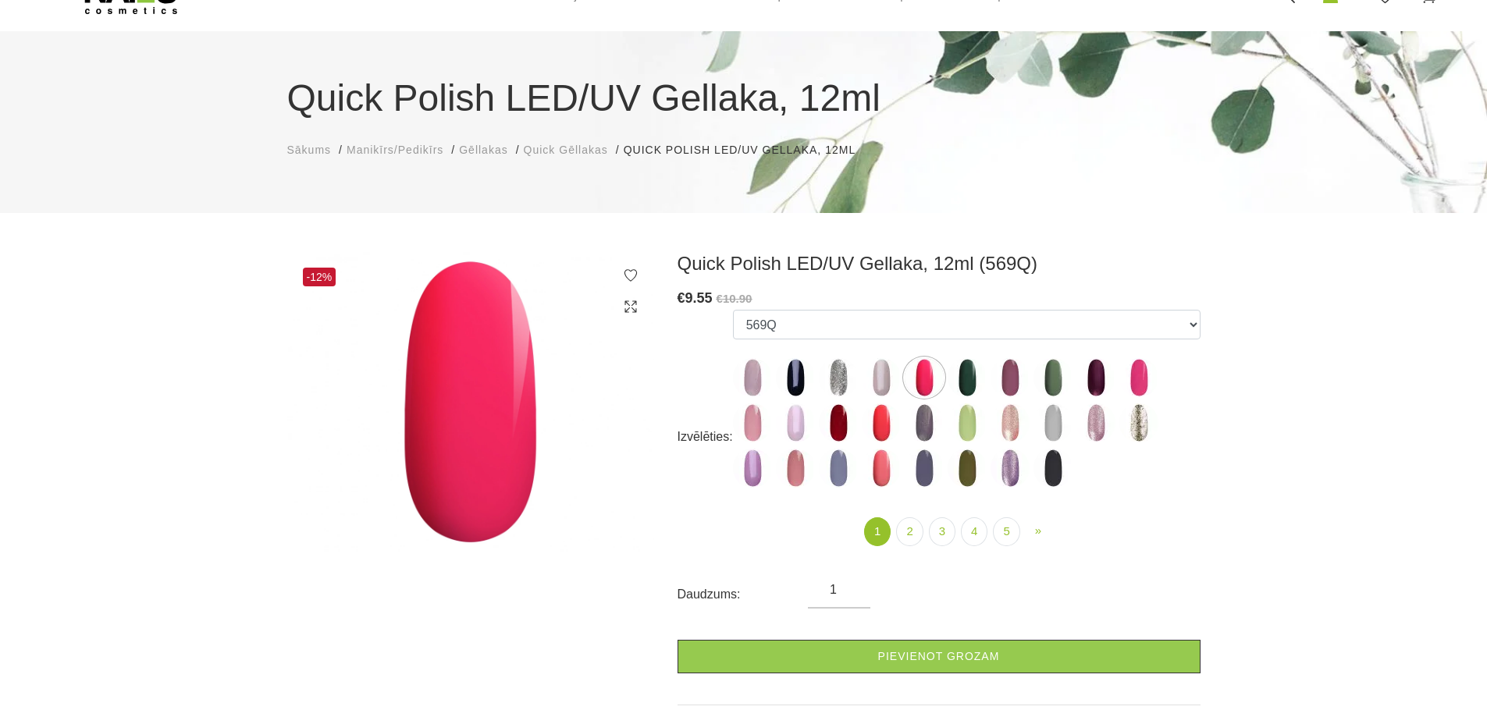
click at [942, 371] on label at bounding box center [924, 377] width 39 height 39
click at [963, 371] on img at bounding box center [967, 377] width 39 height 39
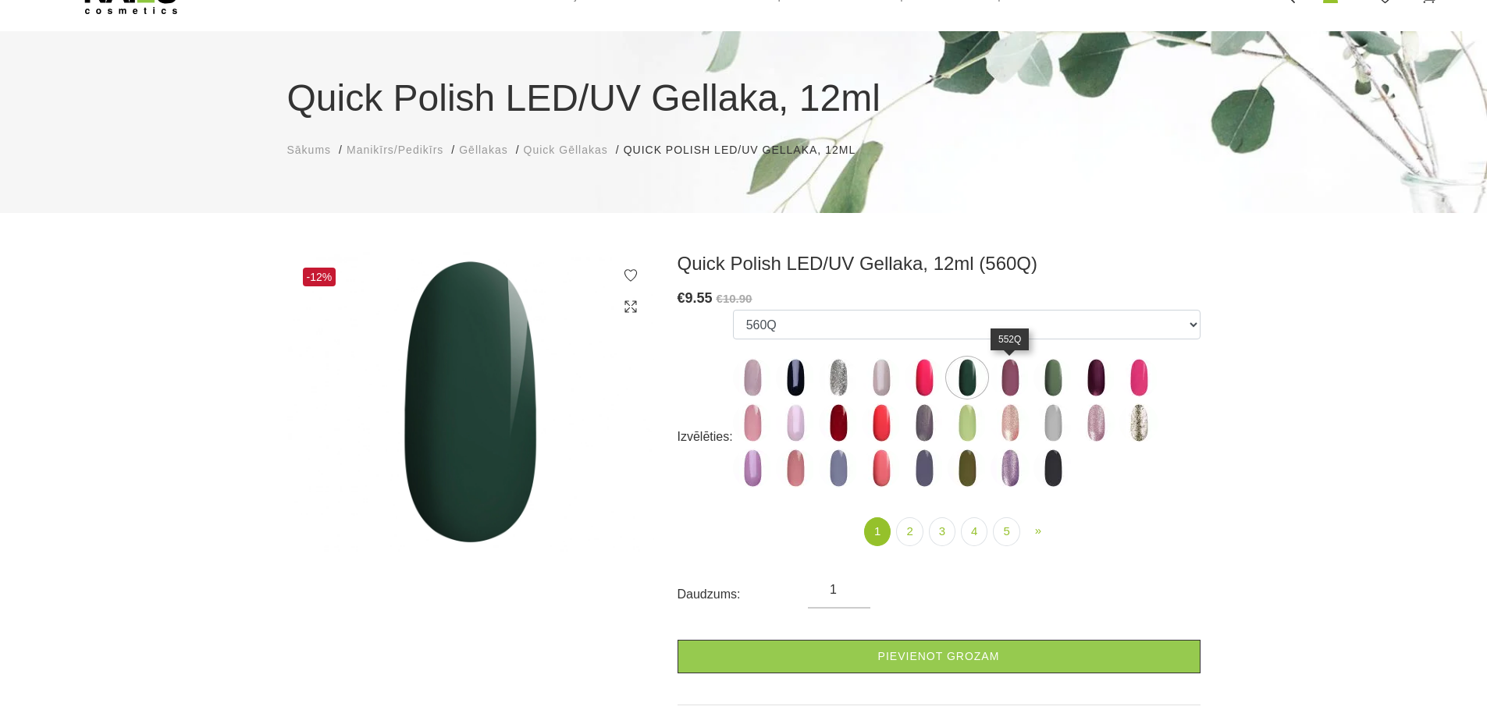
click at [1015, 371] on img at bounding box center [1009, 377] width 39 height 39
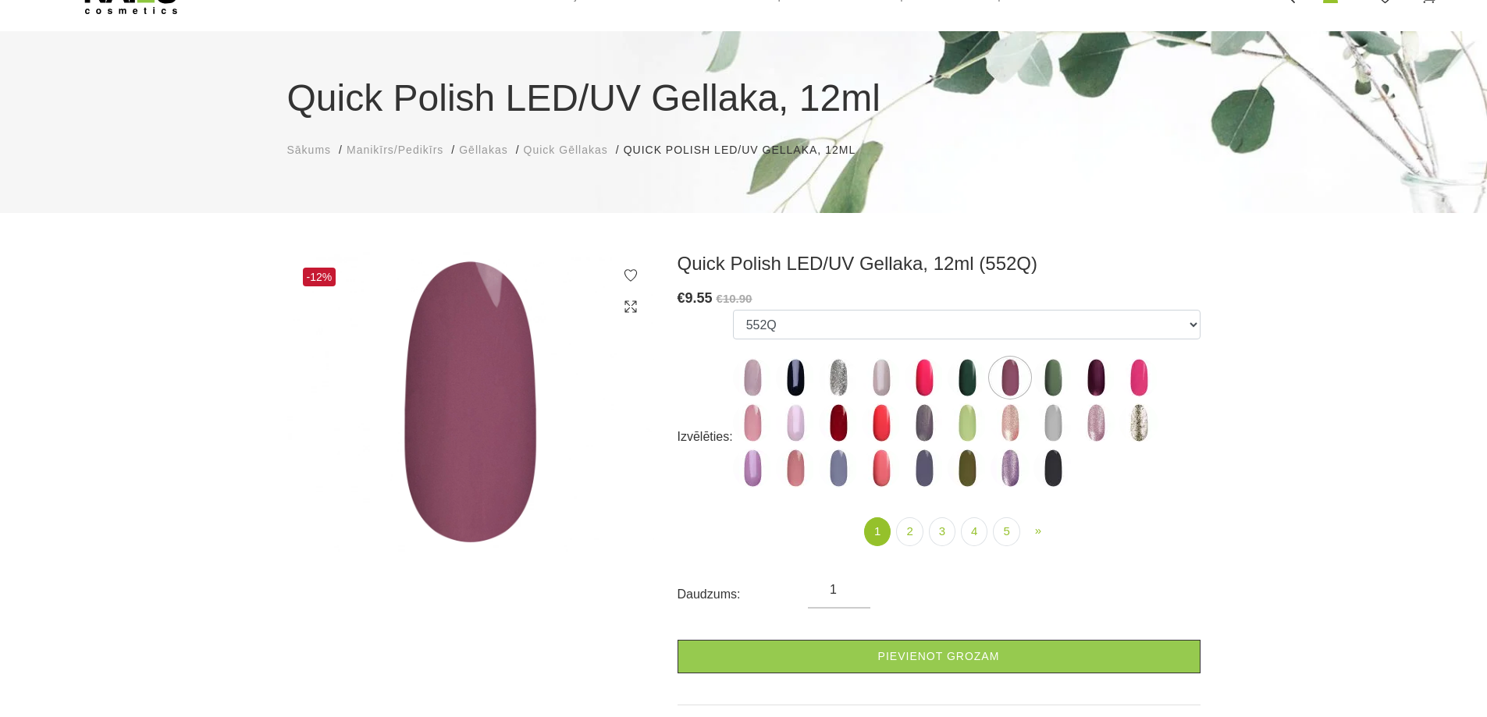
click at [1047, 368] on img at bounding box center [1052, 377] width 39 height 39
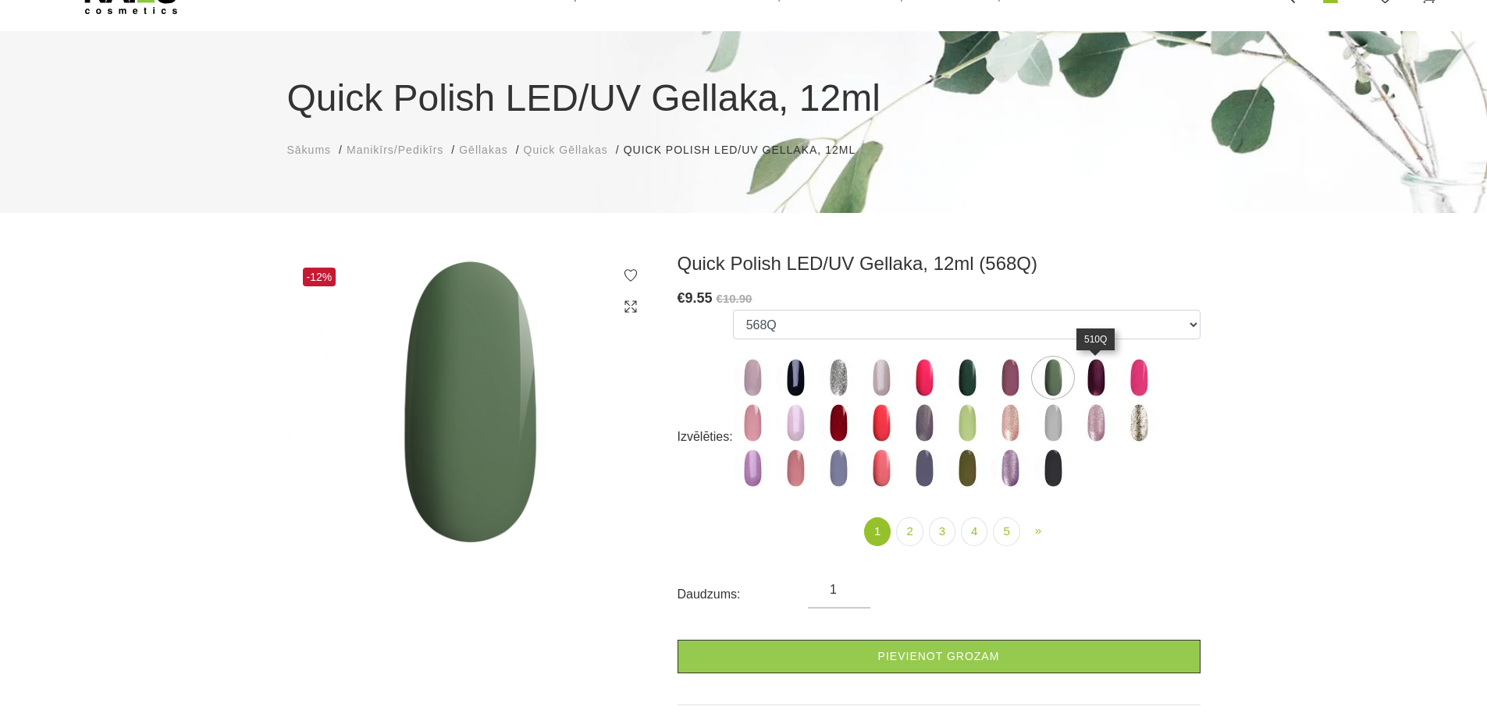
click at [1095, 368] on img at bounding box center [1095, 377] width 39 height 39
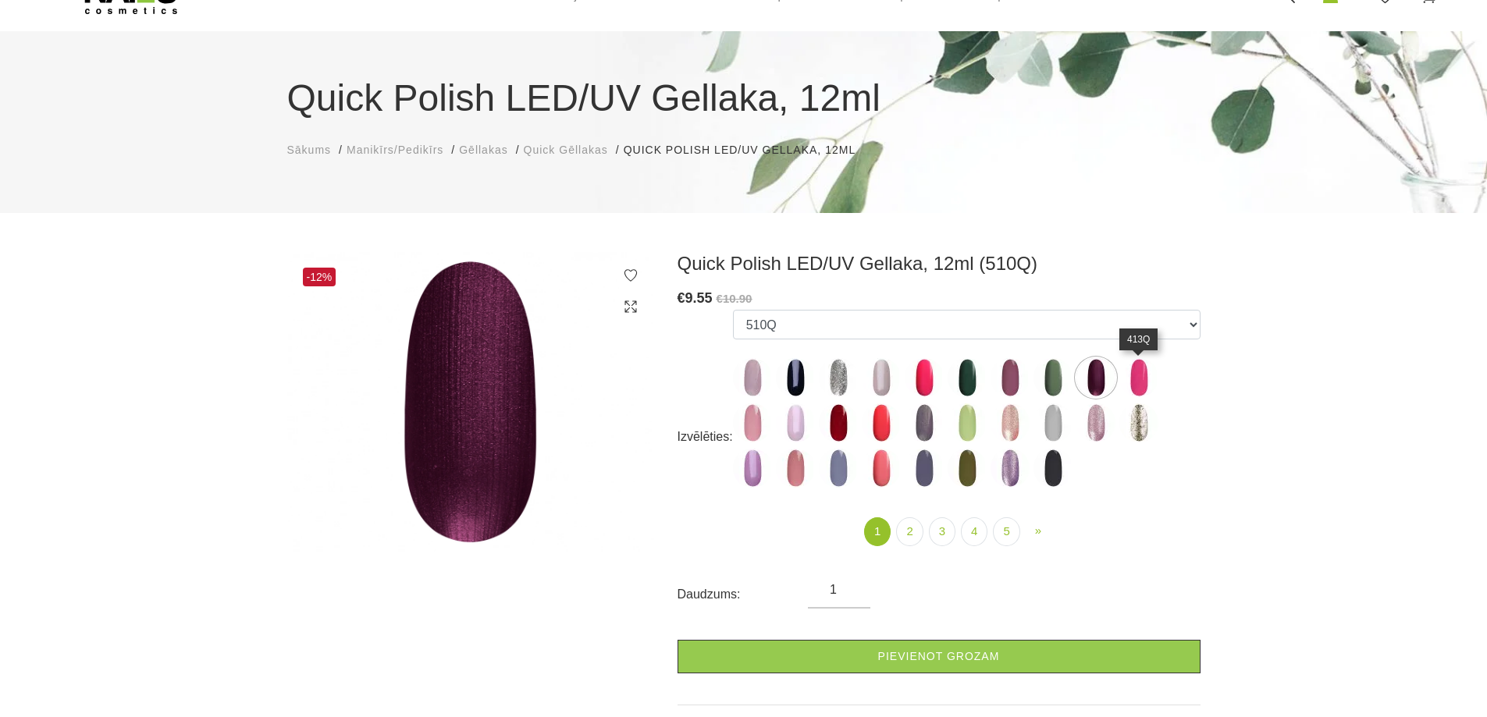
click at [1136, 369] on img at bounding box center [1138, 377] width 39 height 39
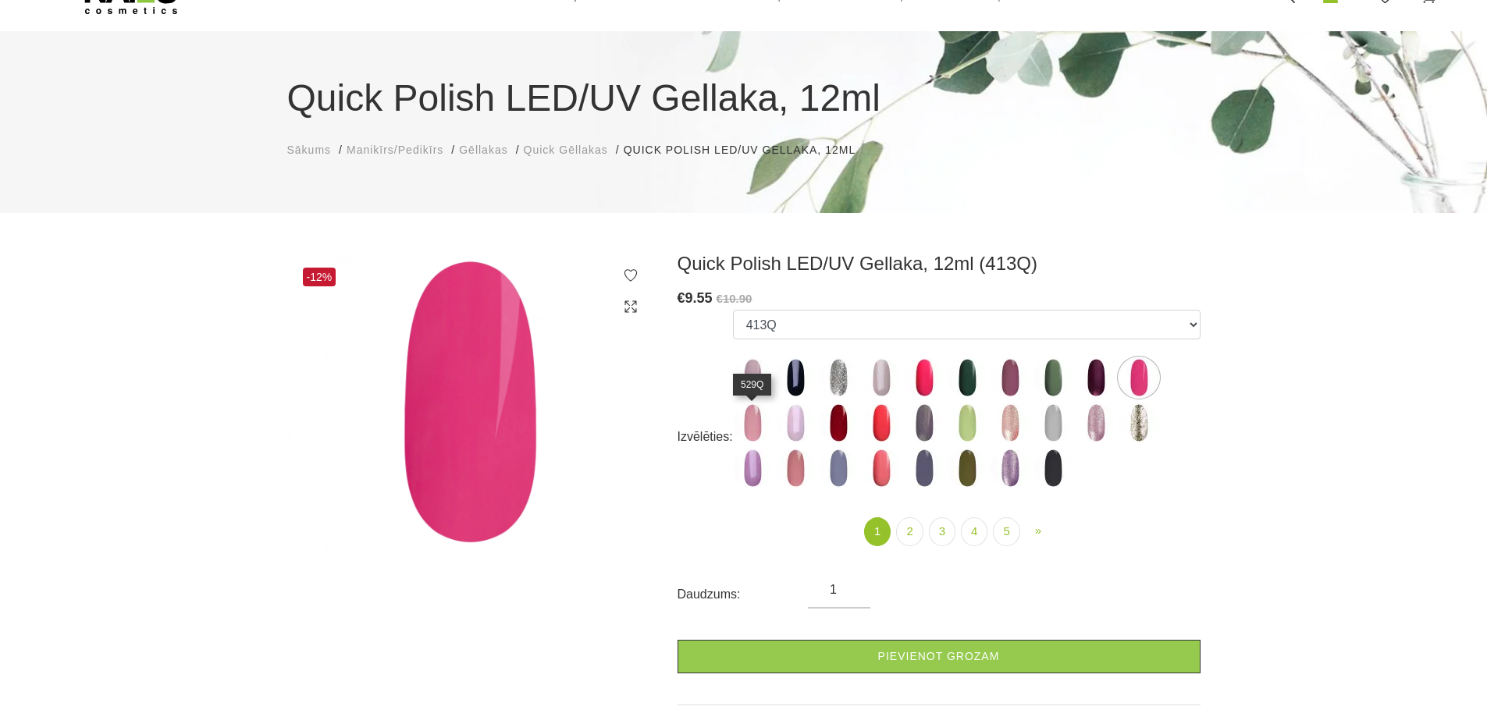
click at [751, 419] on img at bounding box center [752, 423] width 39 height 39
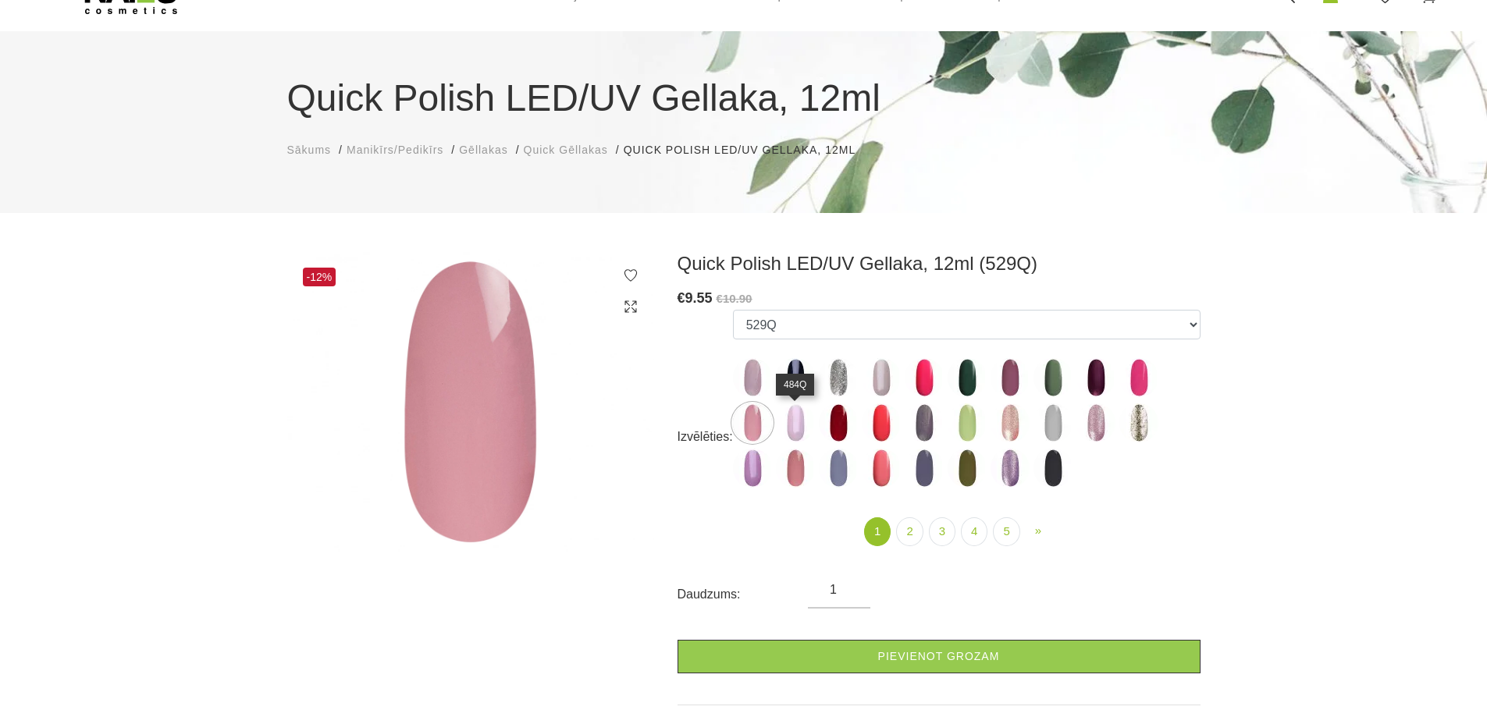
click at [795, 418] on img at bounding box center [795, 423] width 39 height 39
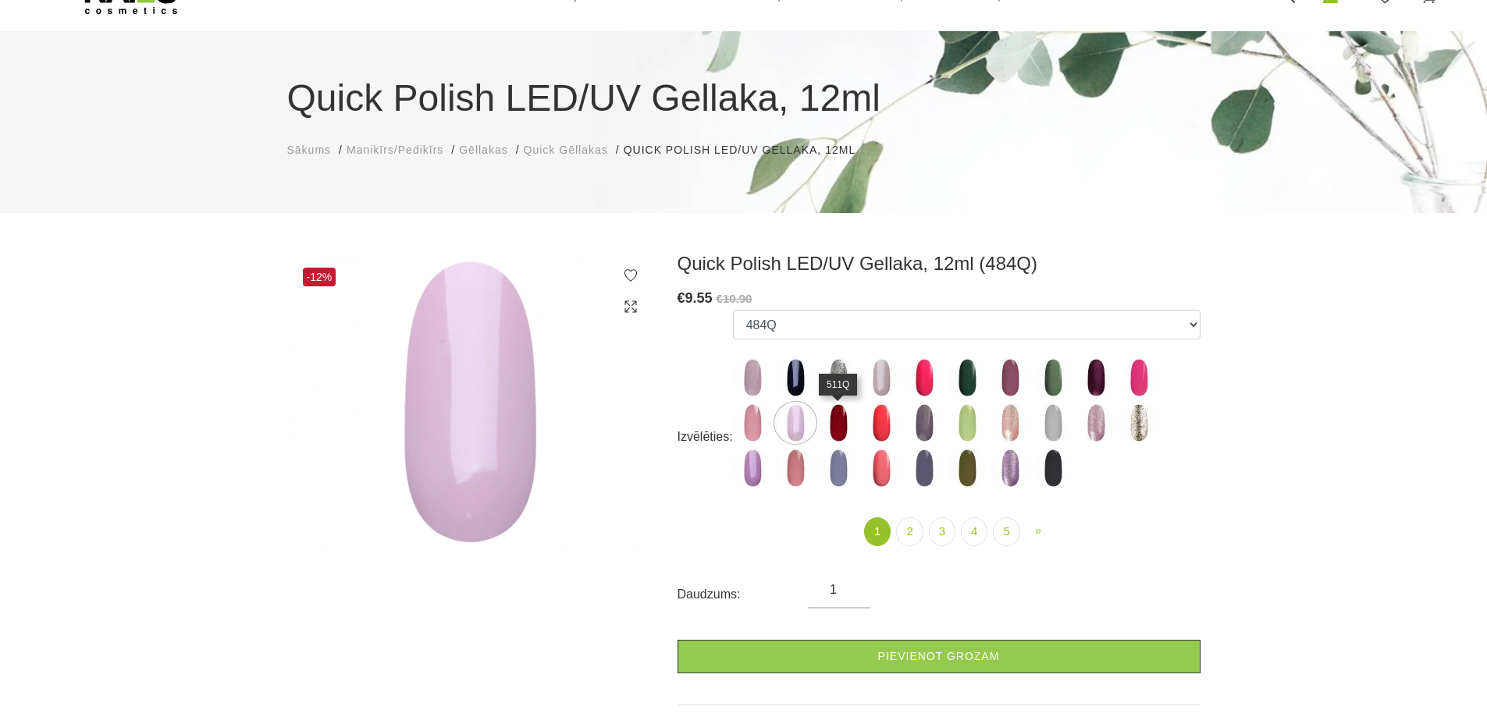
click at [836, 419] on img at bounding box center [838, 423] width 39 height 39
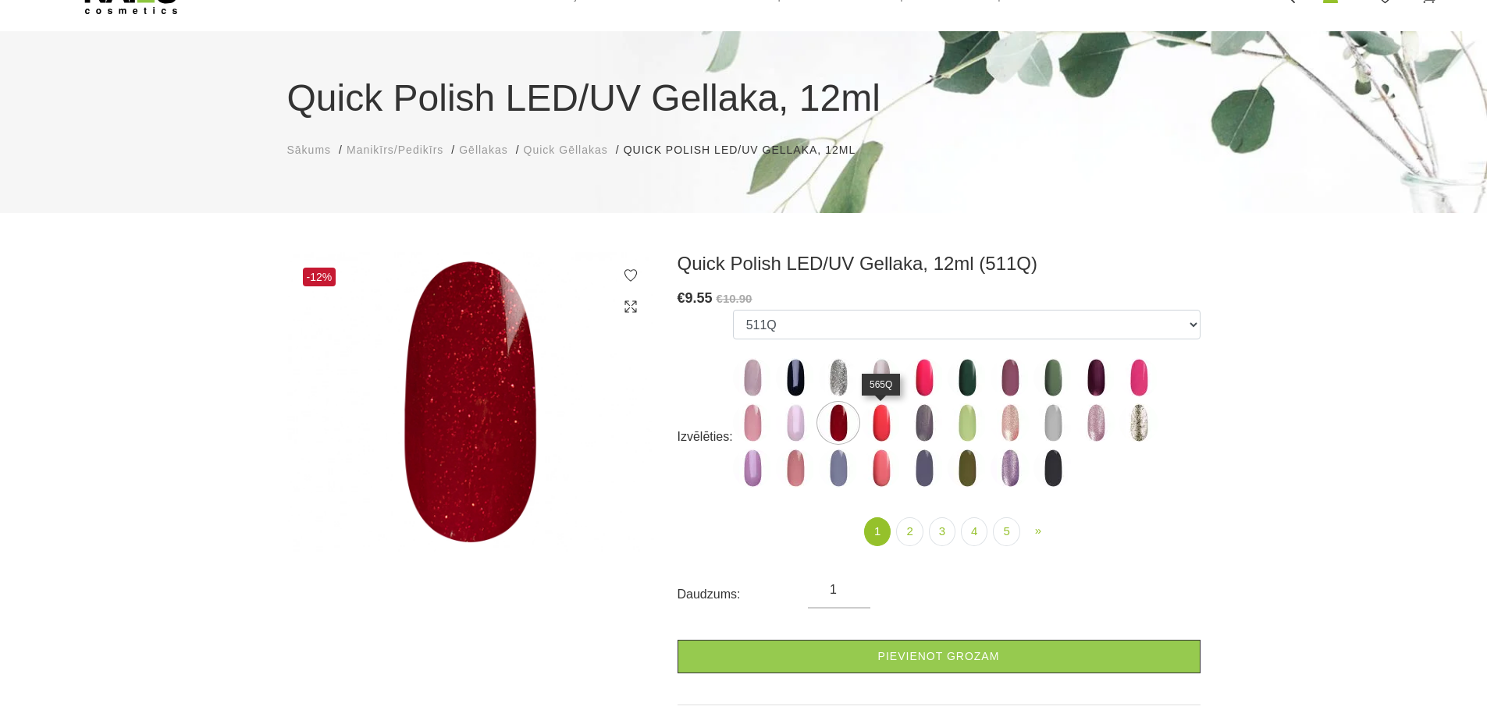
click at [872, 418] on img at bounding box center [881, 423] width 39 height 39
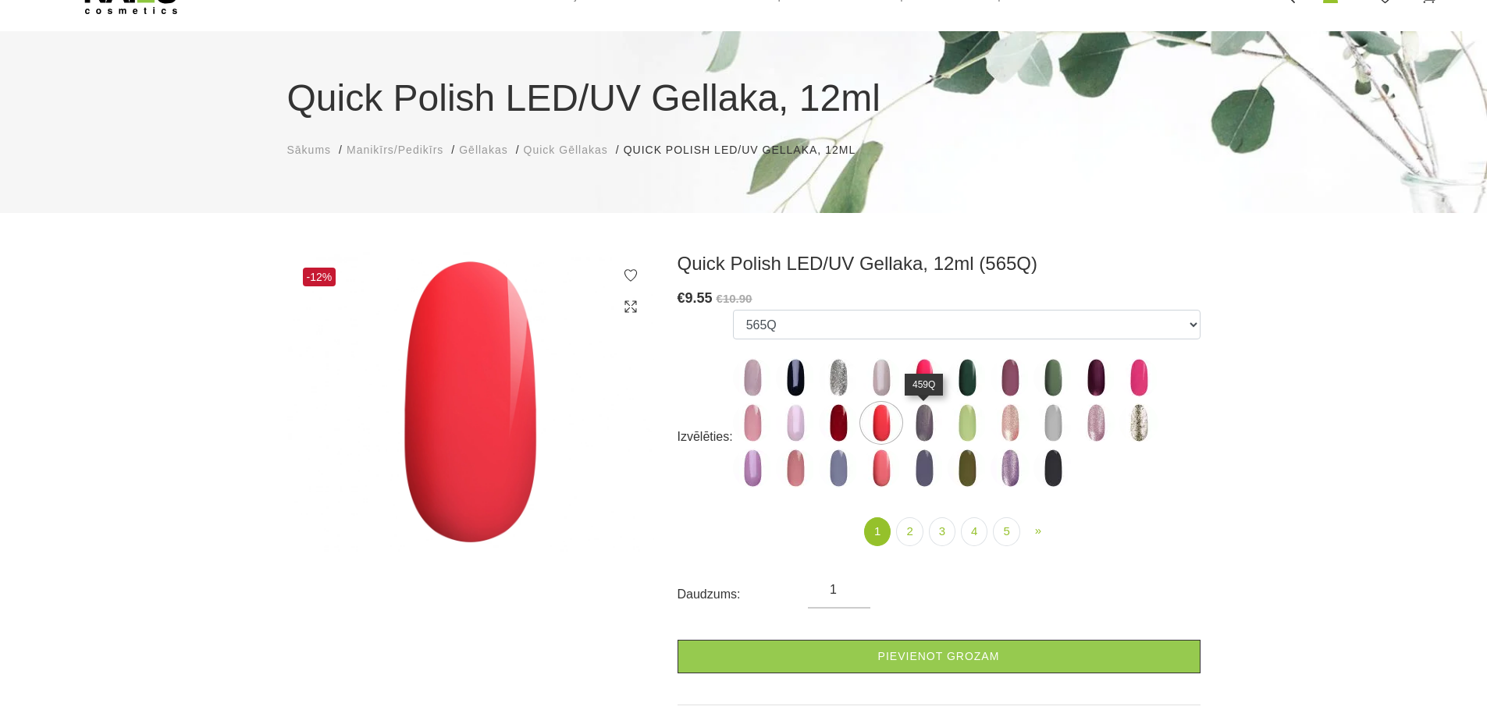
click at [923, 414] on img at bounding box center [924, 423] width 39 height 39
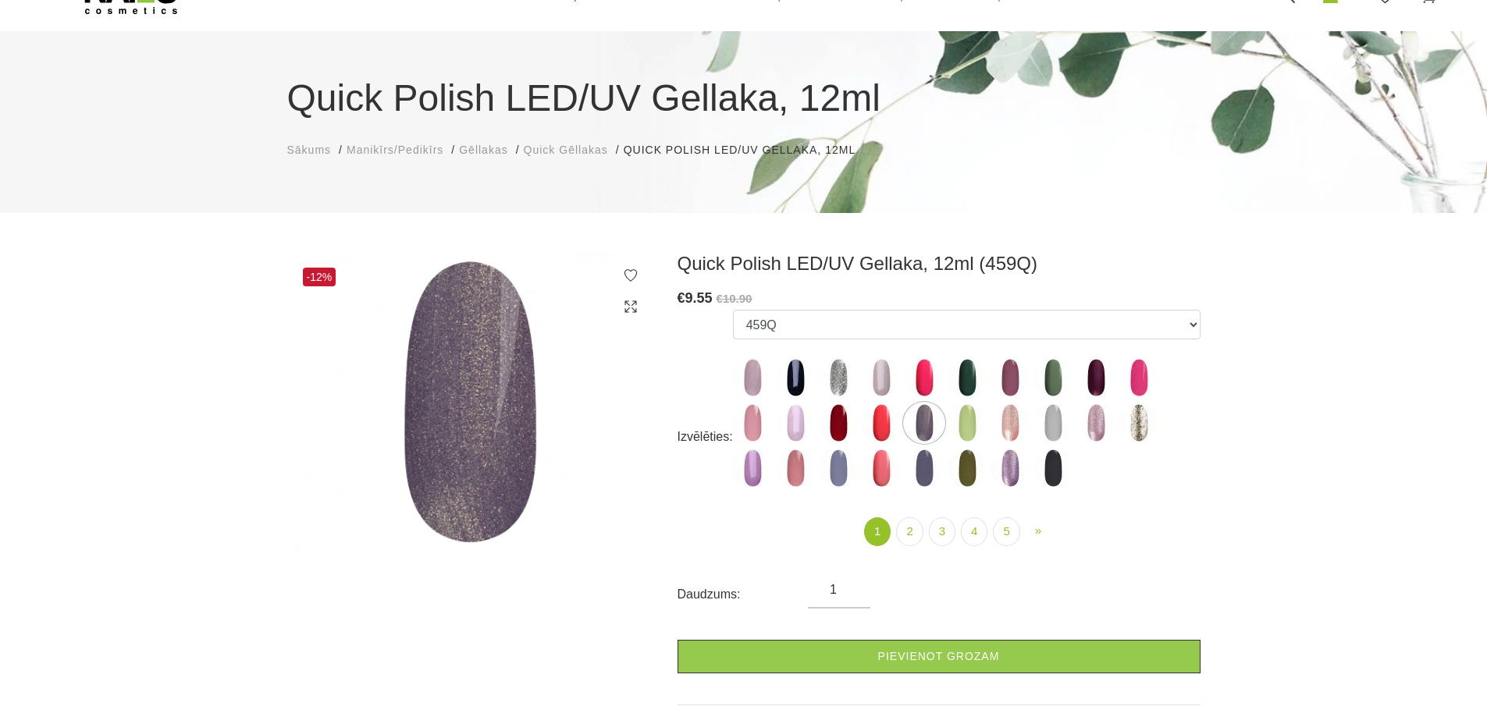
click at [984, 406] on label at bounding box center [967, 423] width 39 height 39
select select "4347"
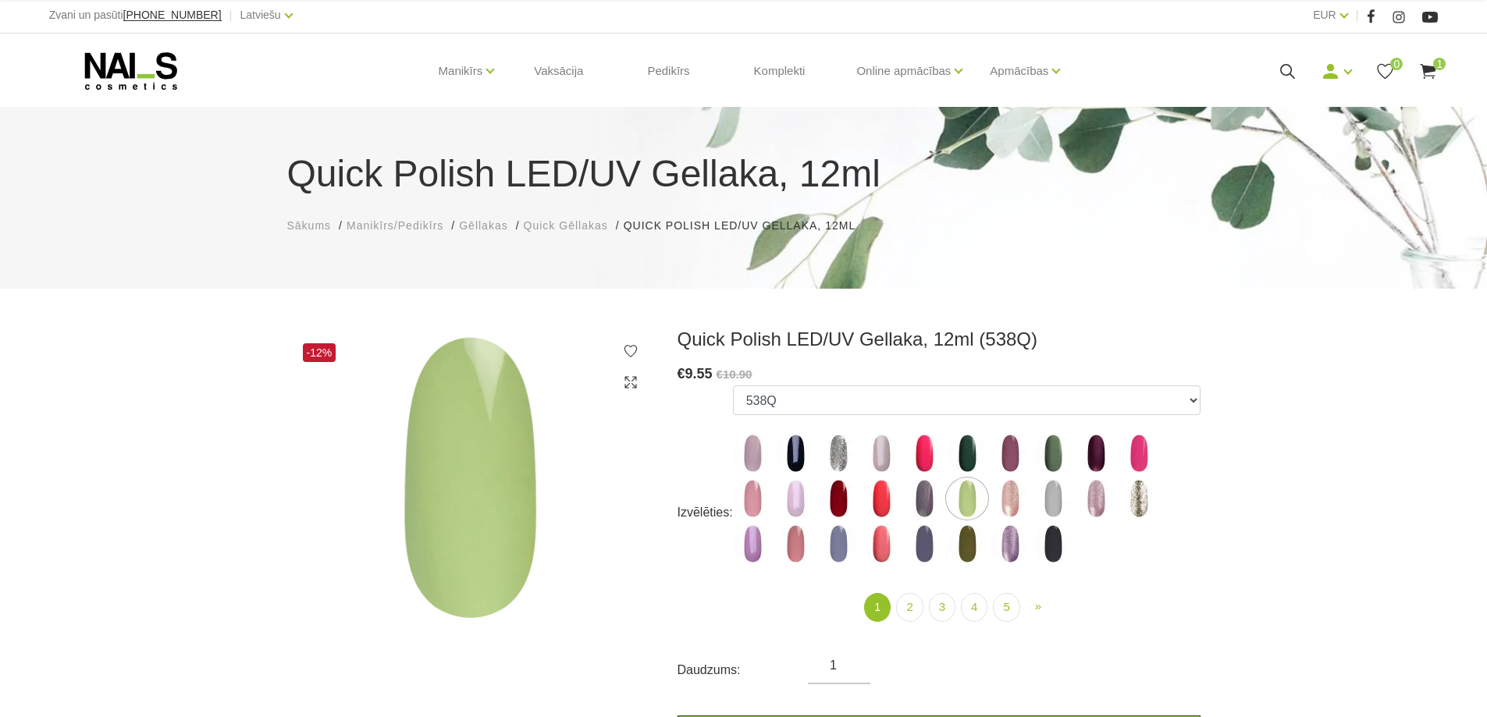
scroll to position [0, 0]
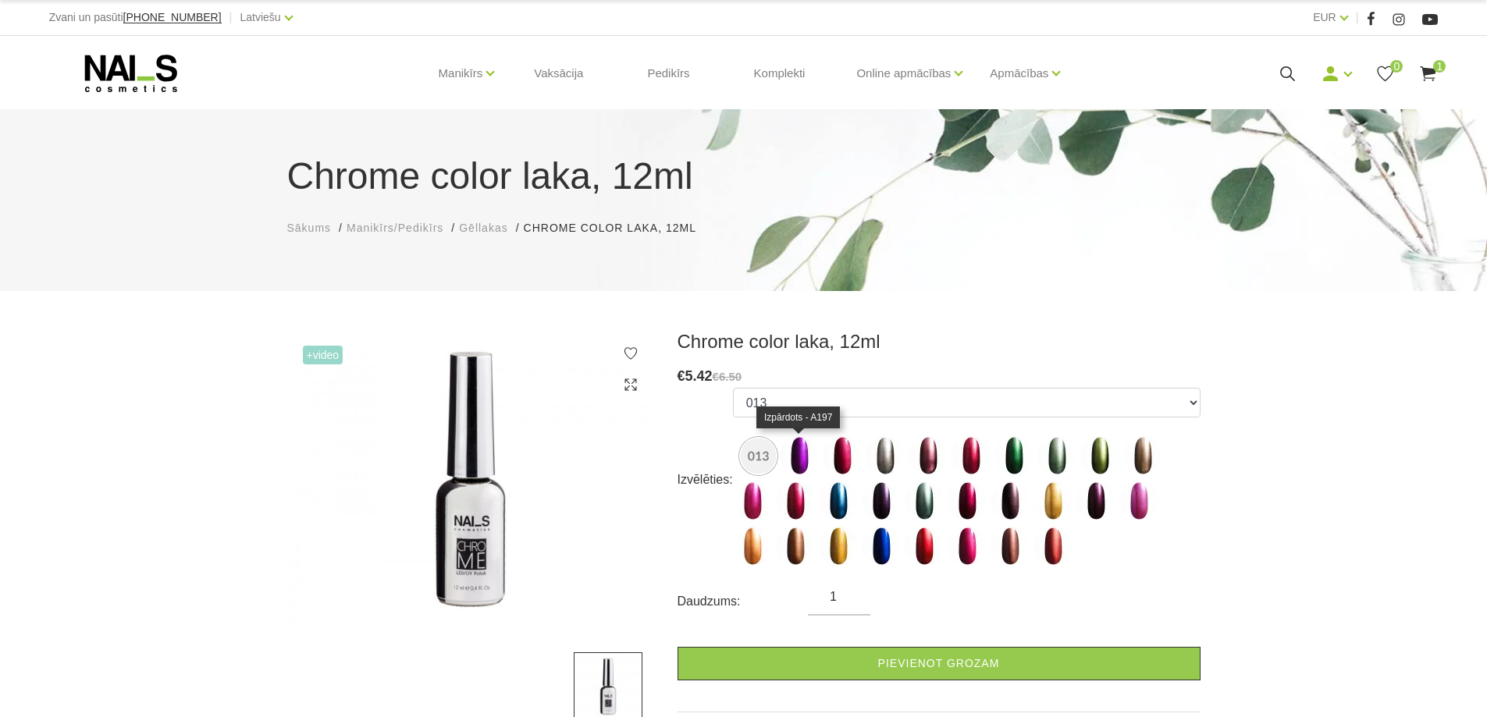
click at [802, 468] on img at bounding box center [799, 455] width 39 height 39
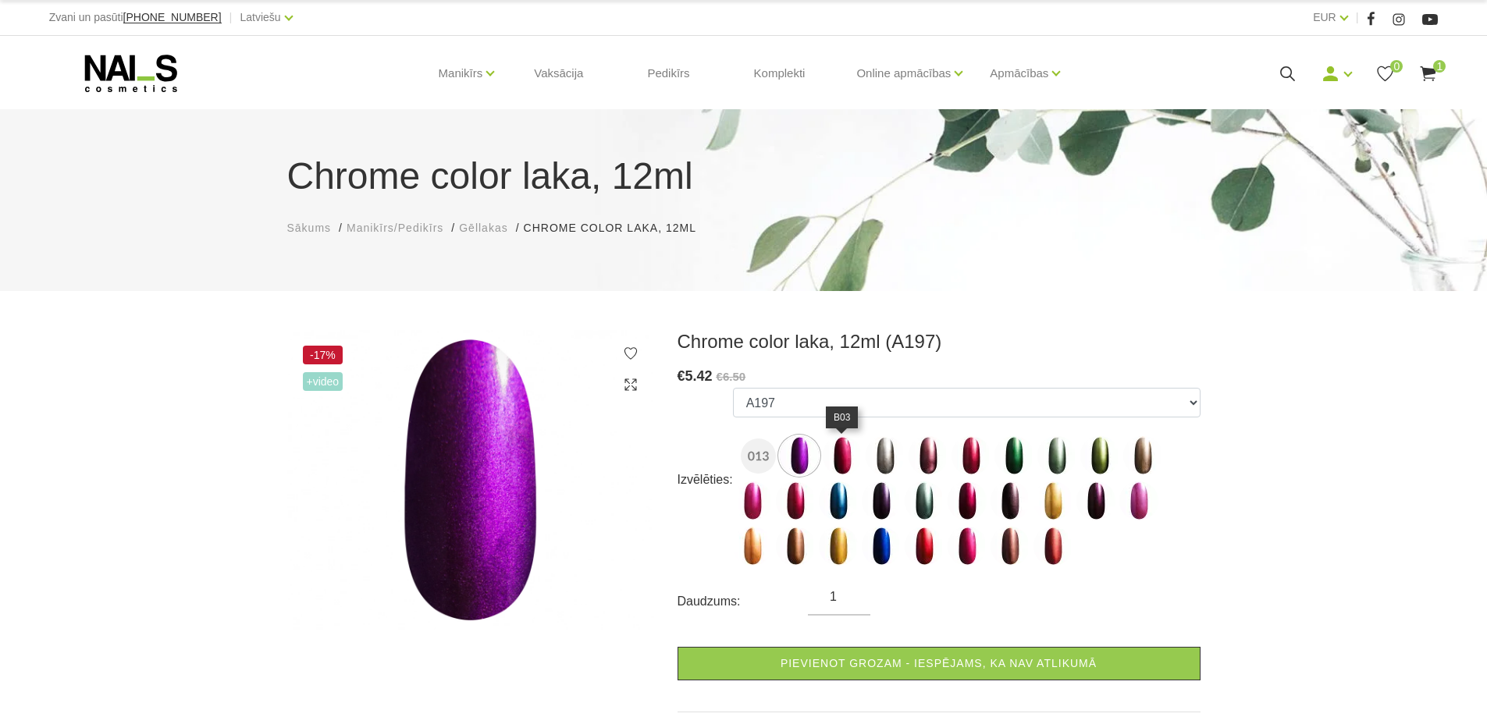
click at [846, 457] on img at bounding box center [842, 455] width 39 height 39
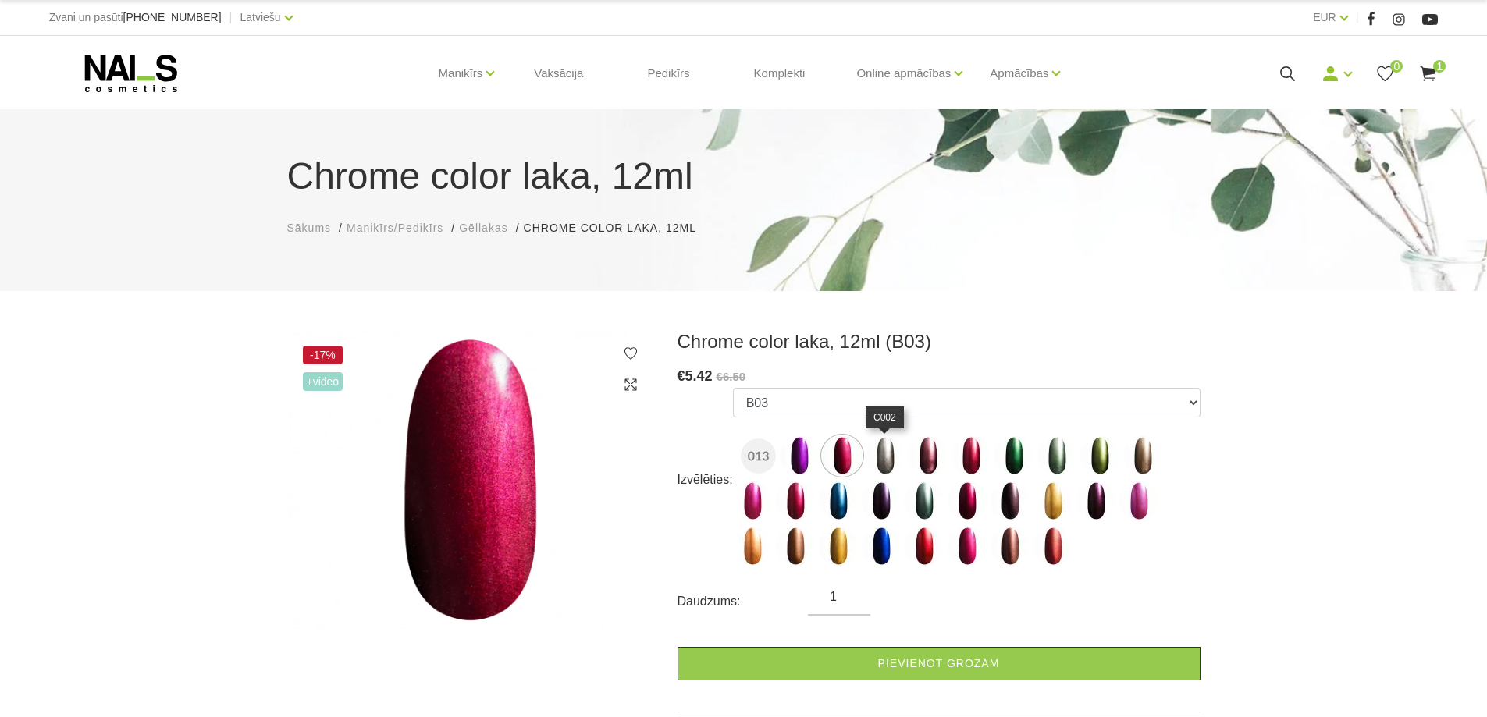
click at [890, 455] on img at bounding box center [885, 455] width 39 height 39
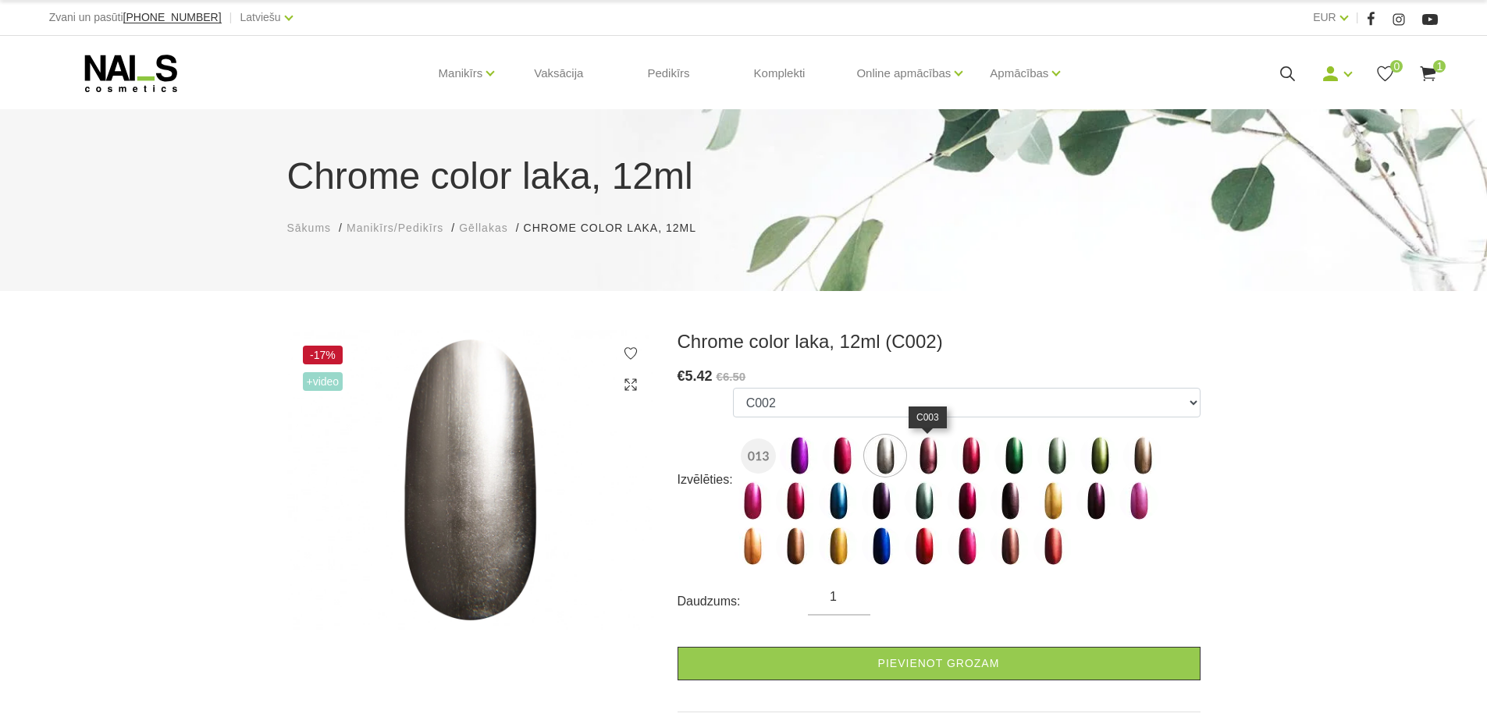
click at [945, 451] on img at bounding box center [928, 455] width 39 height 39
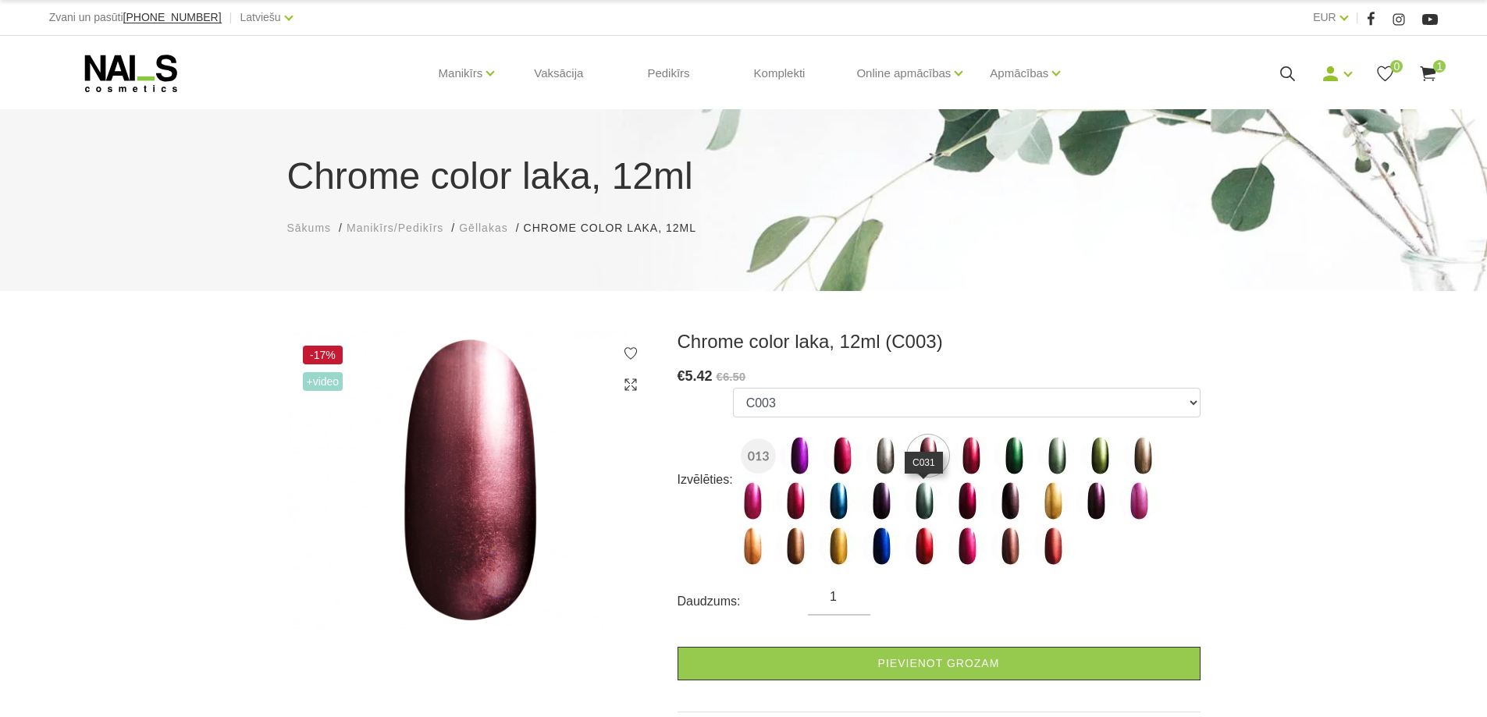
click at [934, 503] on img at bounding box center [924, 501] width 39 height 39
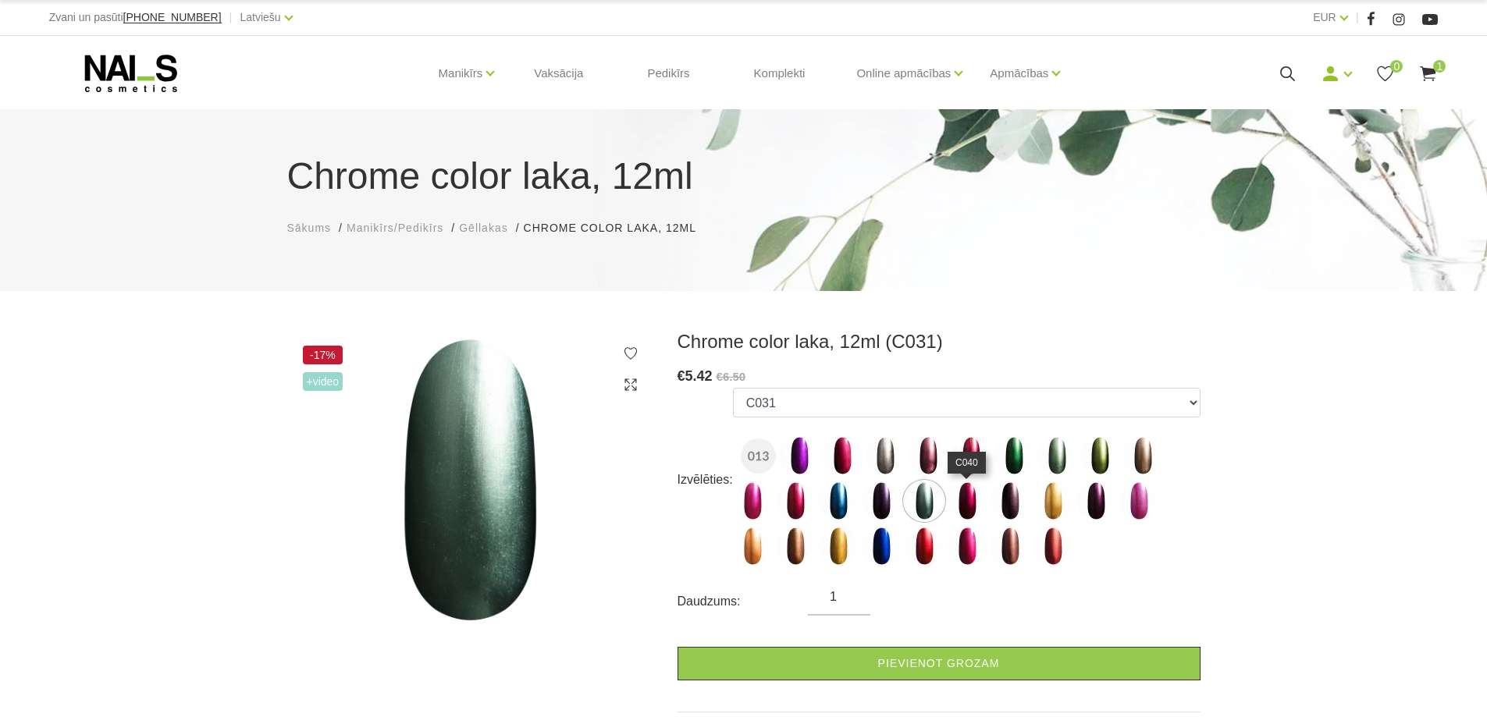
click at [976, 498] on img at bounding box center [967, 501] width 39 height 39
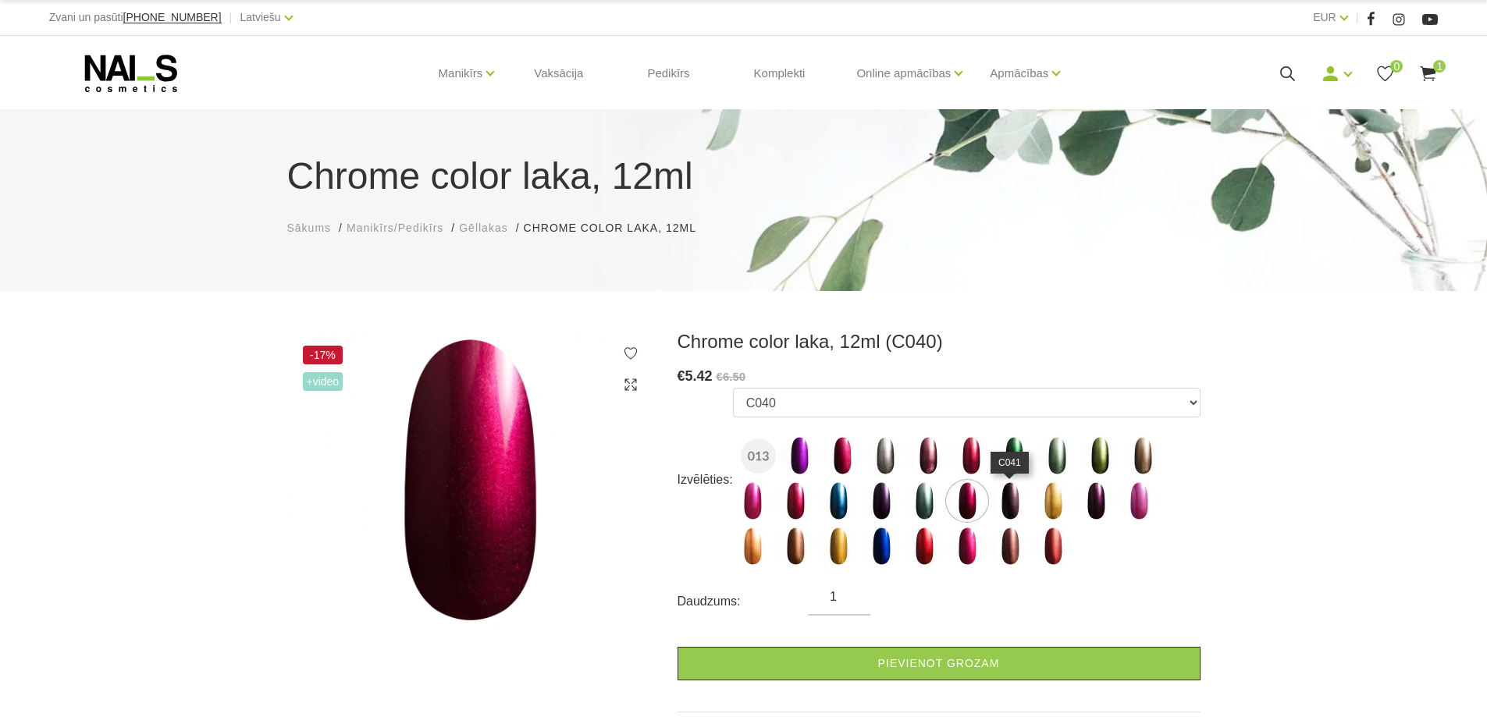
click at [1027, 505] on img at bounding box center [1009, 501] width 39 height 39
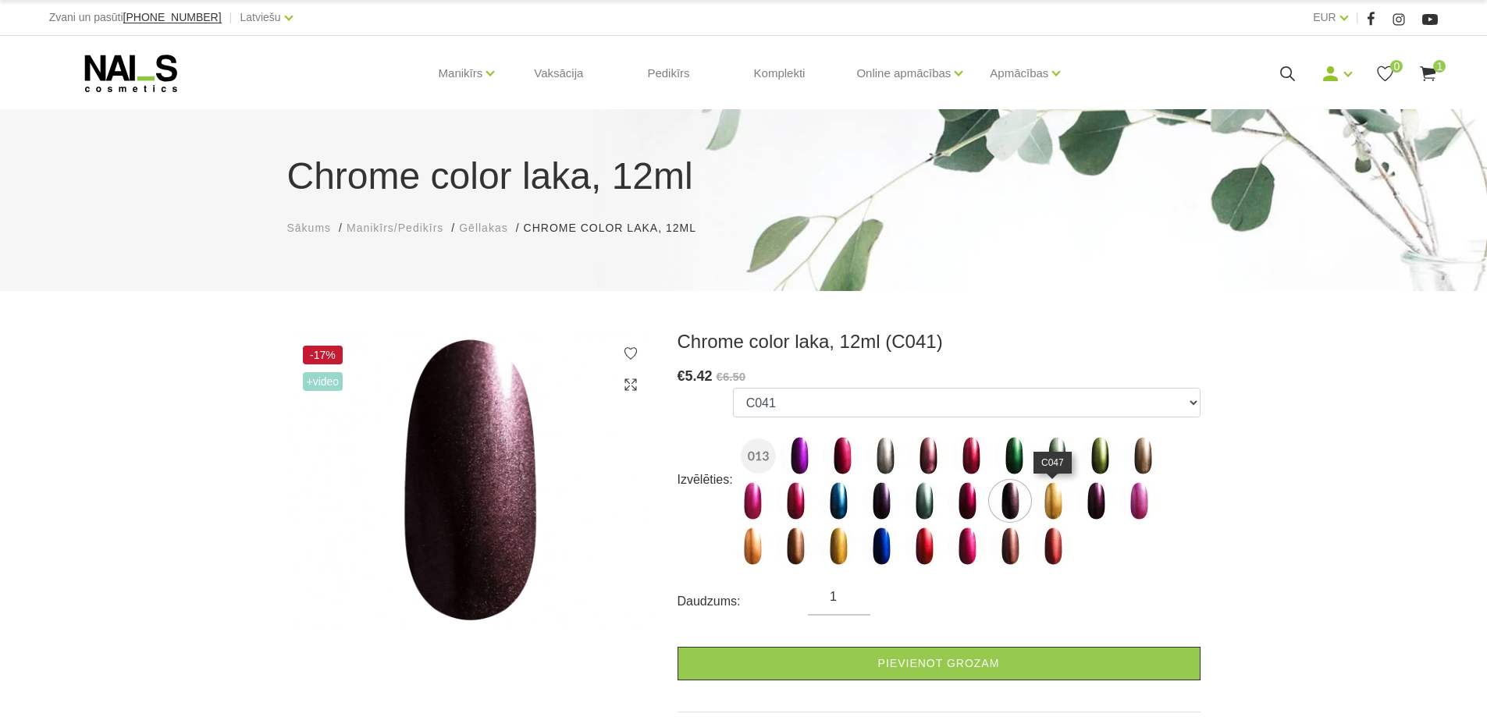
click at [1058, 505] on img at bounding box center [1052, 501] width 39 height 39
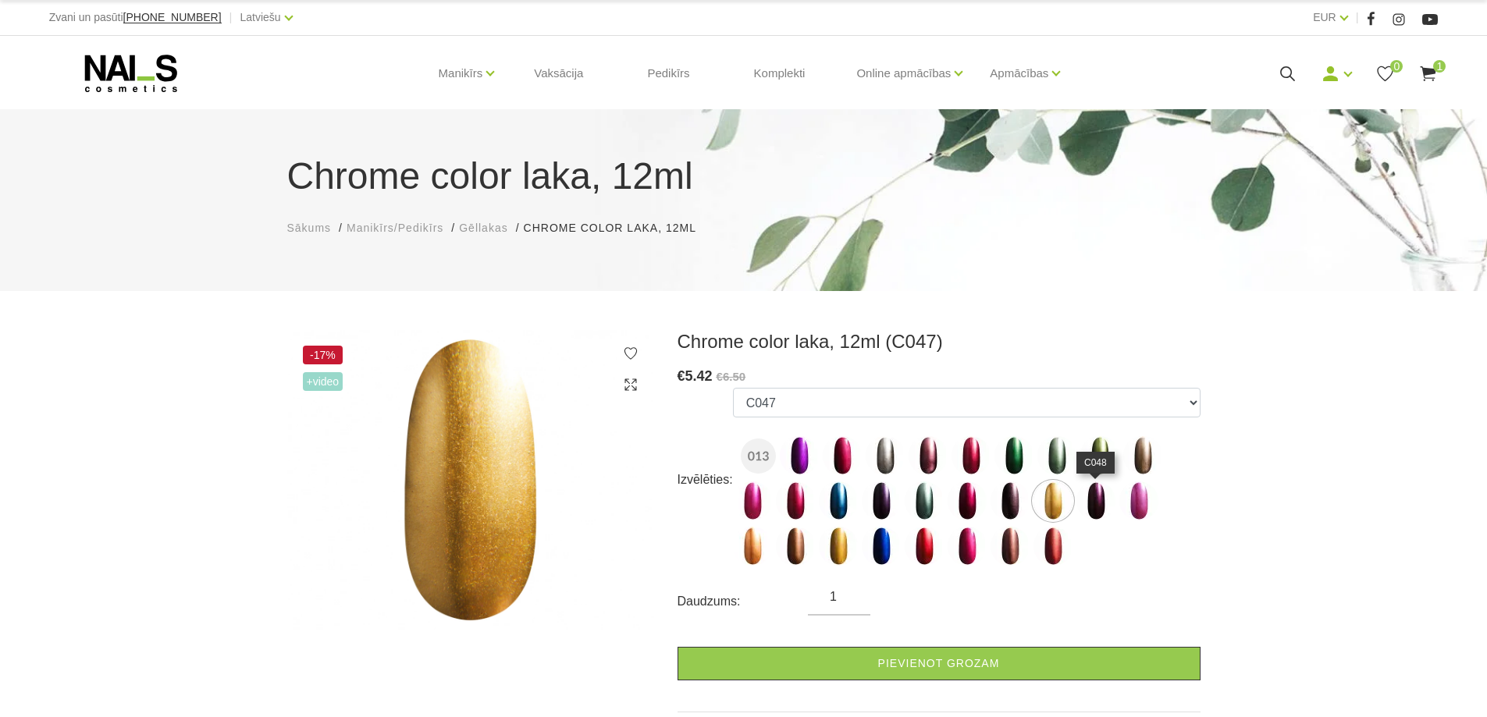
click at [1079, 503] on img at bounding box center [1095, 501] width 39 height 39
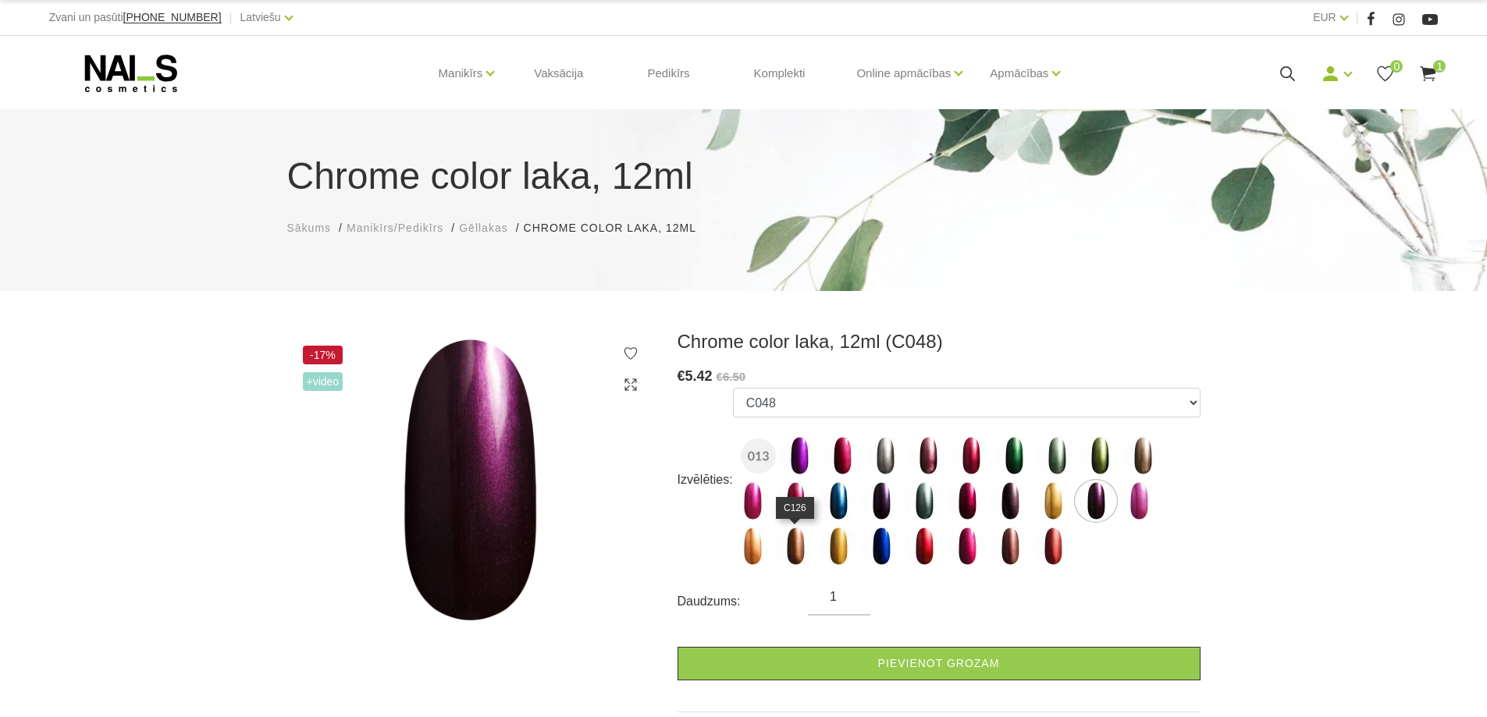
click at [805, 558] on img at bounding box center [795, 546] width 39 height 39
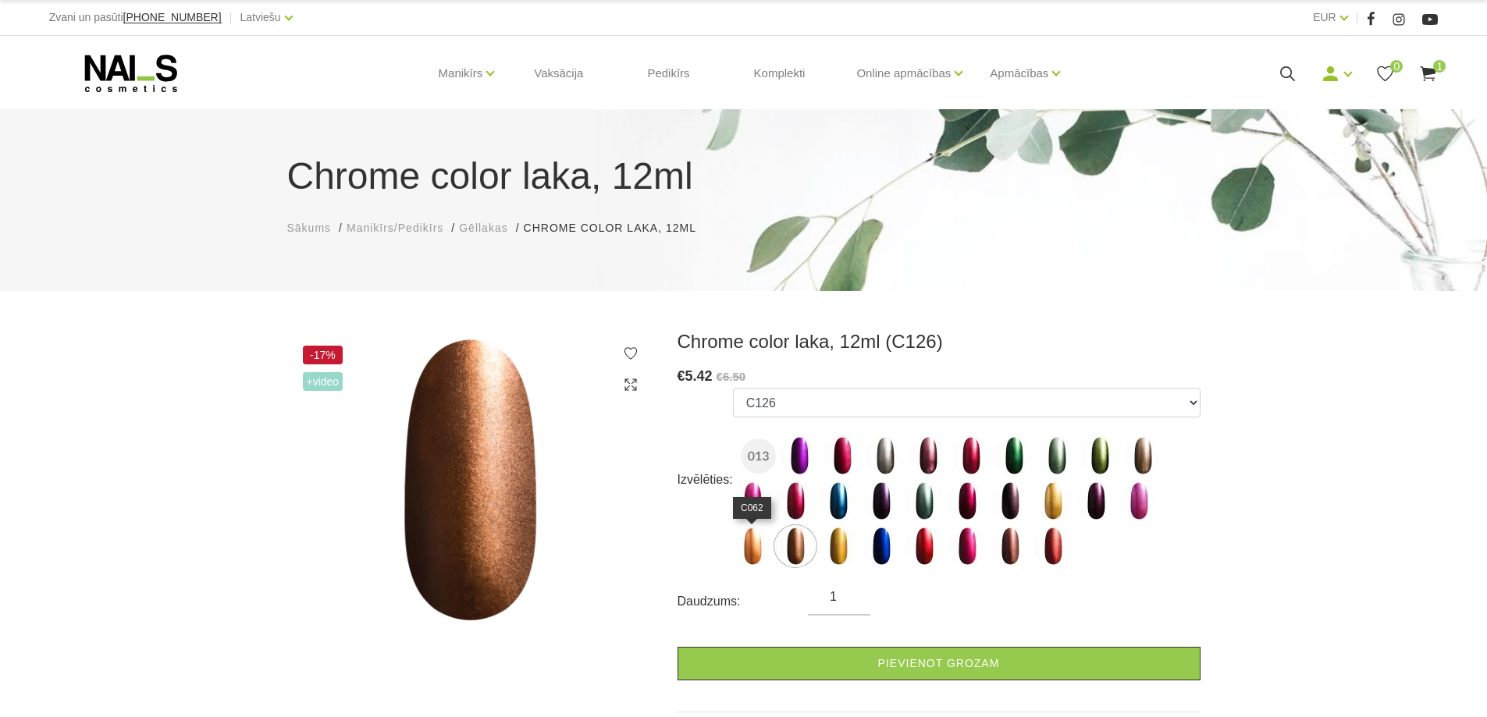
click at [750, 556] on img at bounding box center [752, 546] width 39 height 39
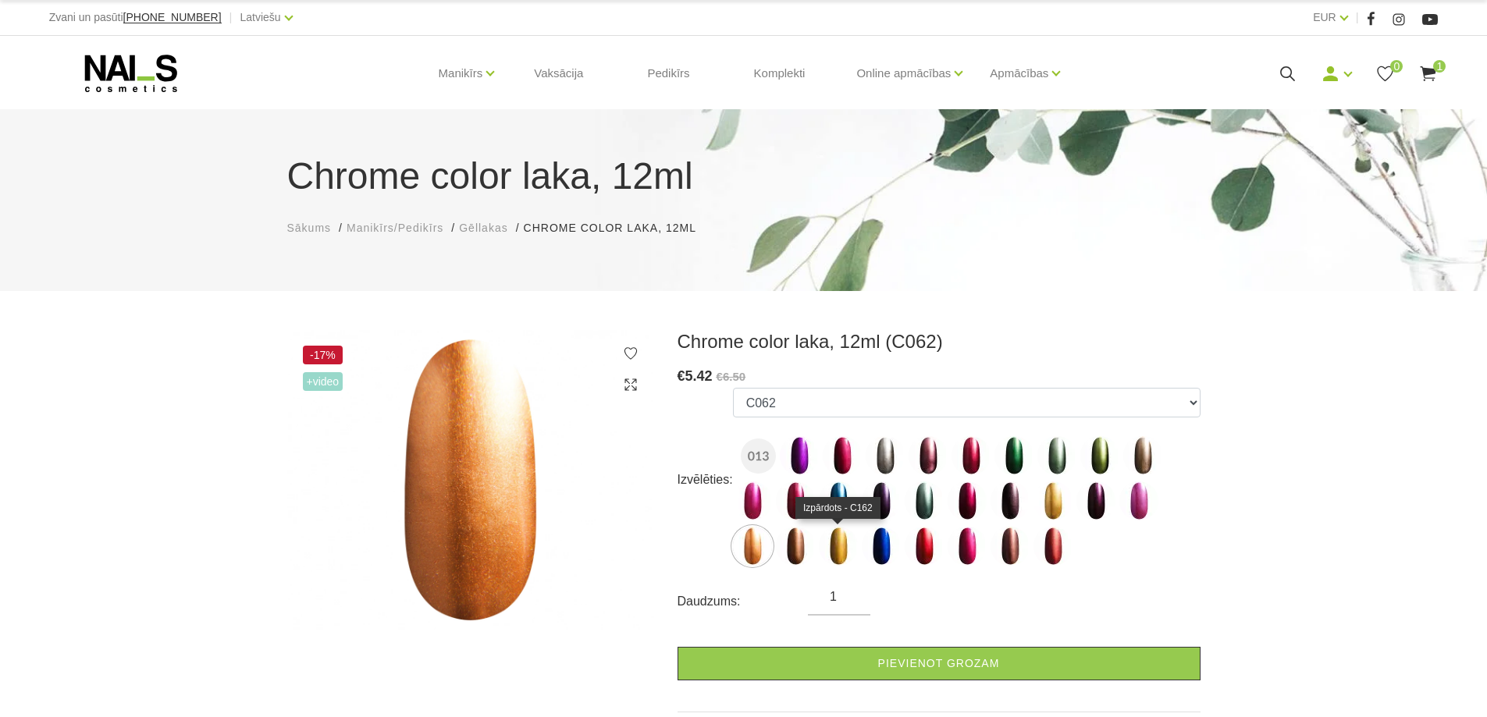
click at [847, 543] on img at bounding box center [838, 546] width 39 height 39
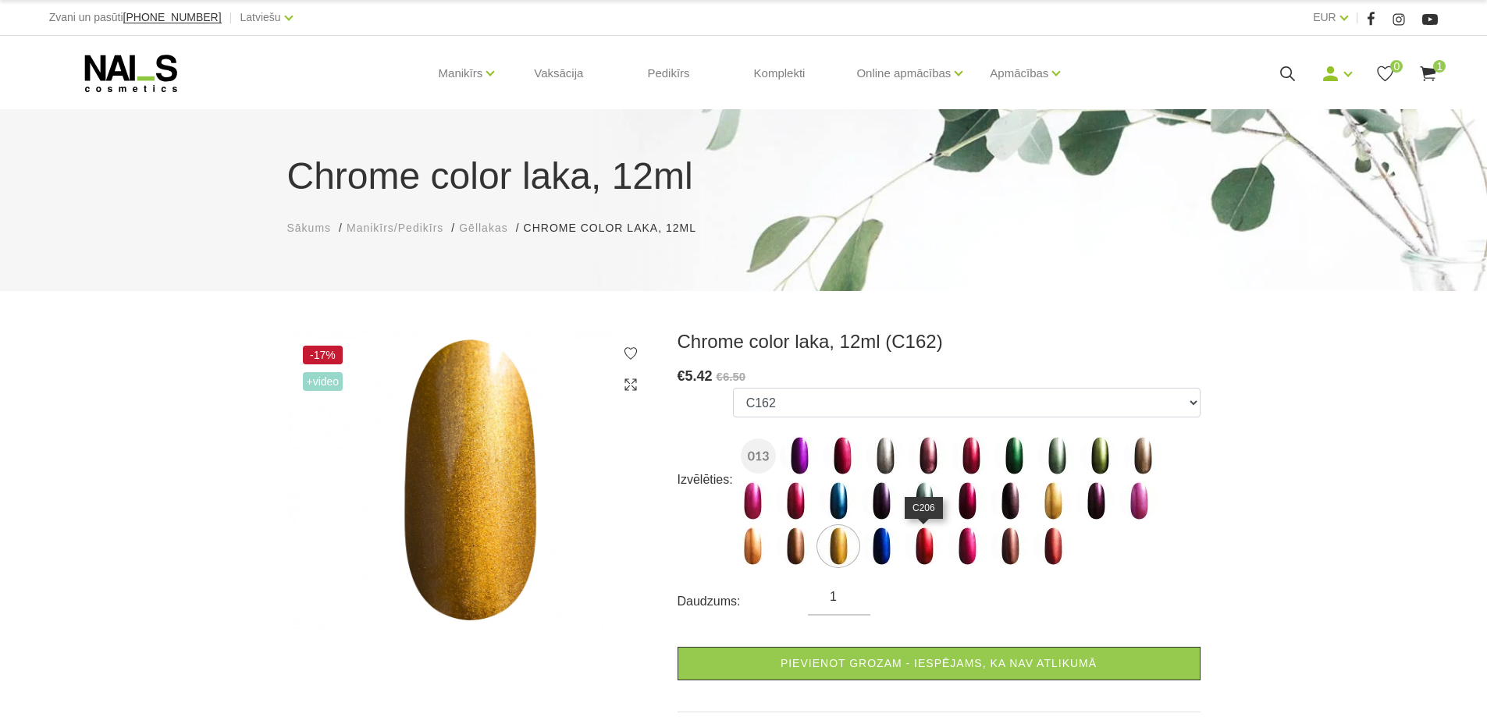
click at [909, 535] on img at bounding box center [924, 546] width 39 height 39
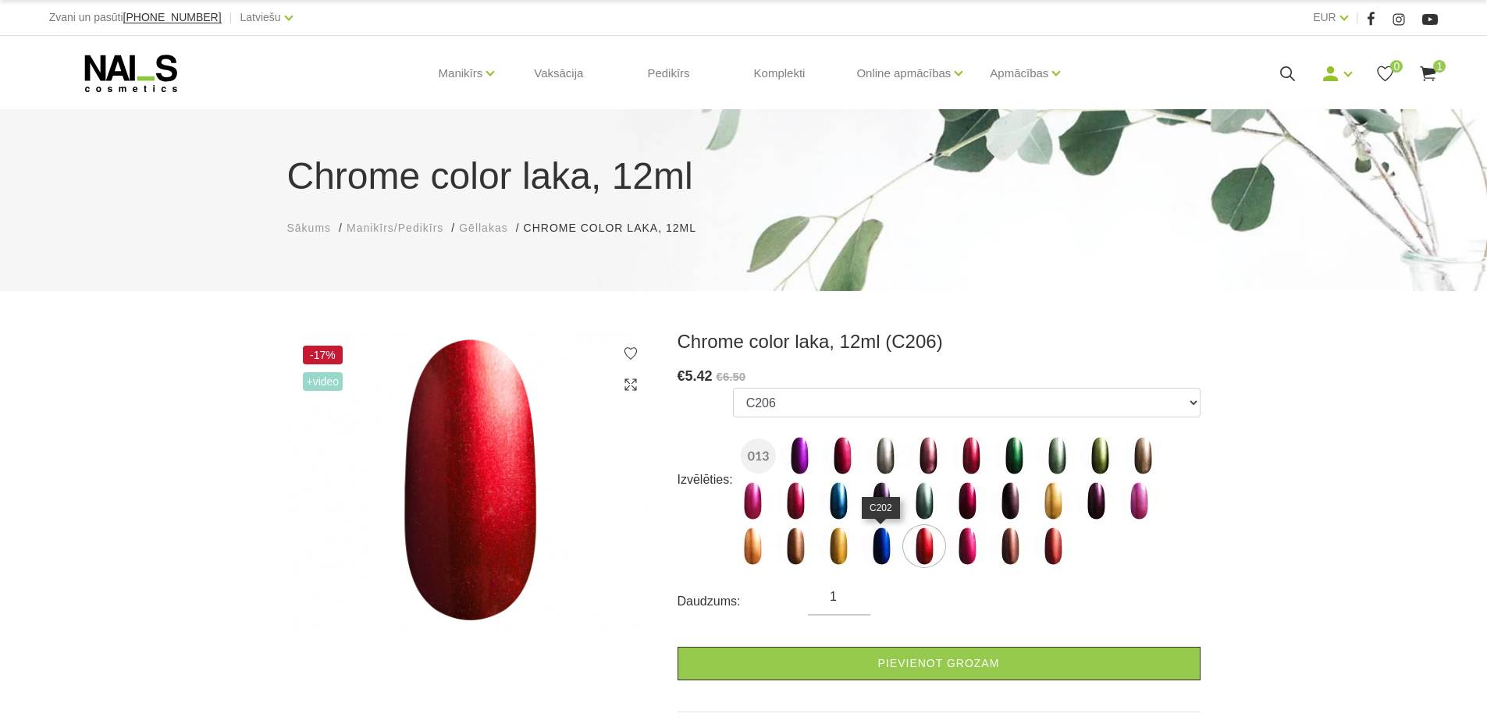
click at [880, 542] on img at bounding box center [881, 546] width 39 height 39
select select "1536"
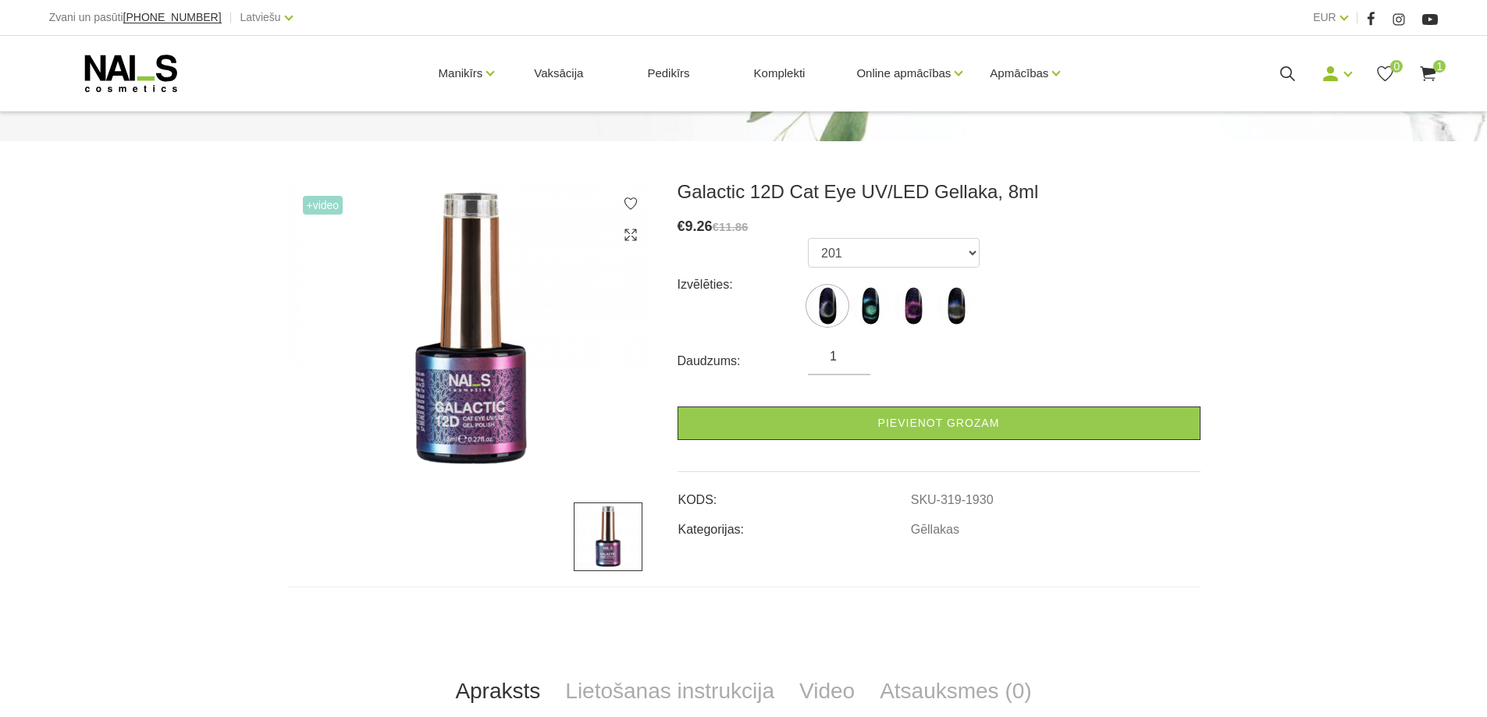
scroll to position [156, 0]
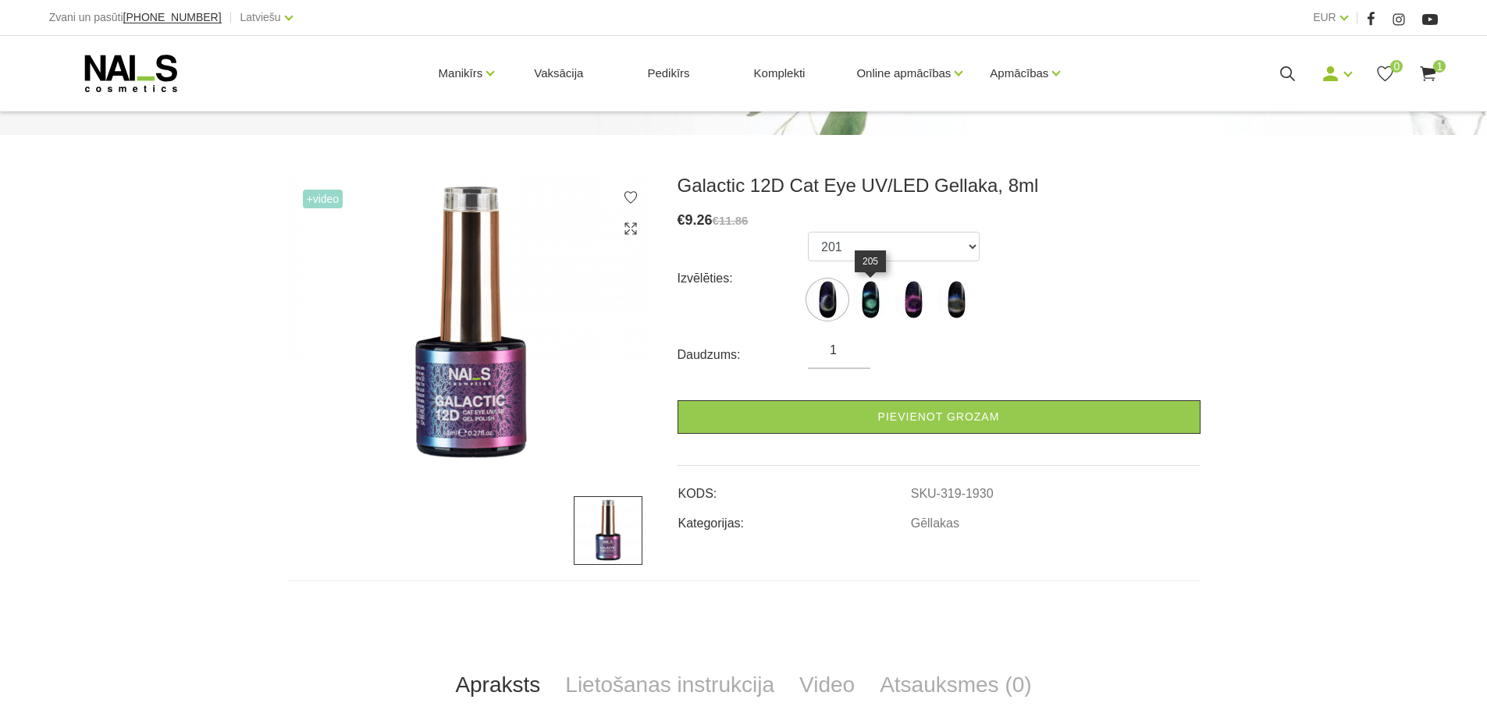
click at [883, 290] on img at bounding box center [870, 299] width 39 height 39
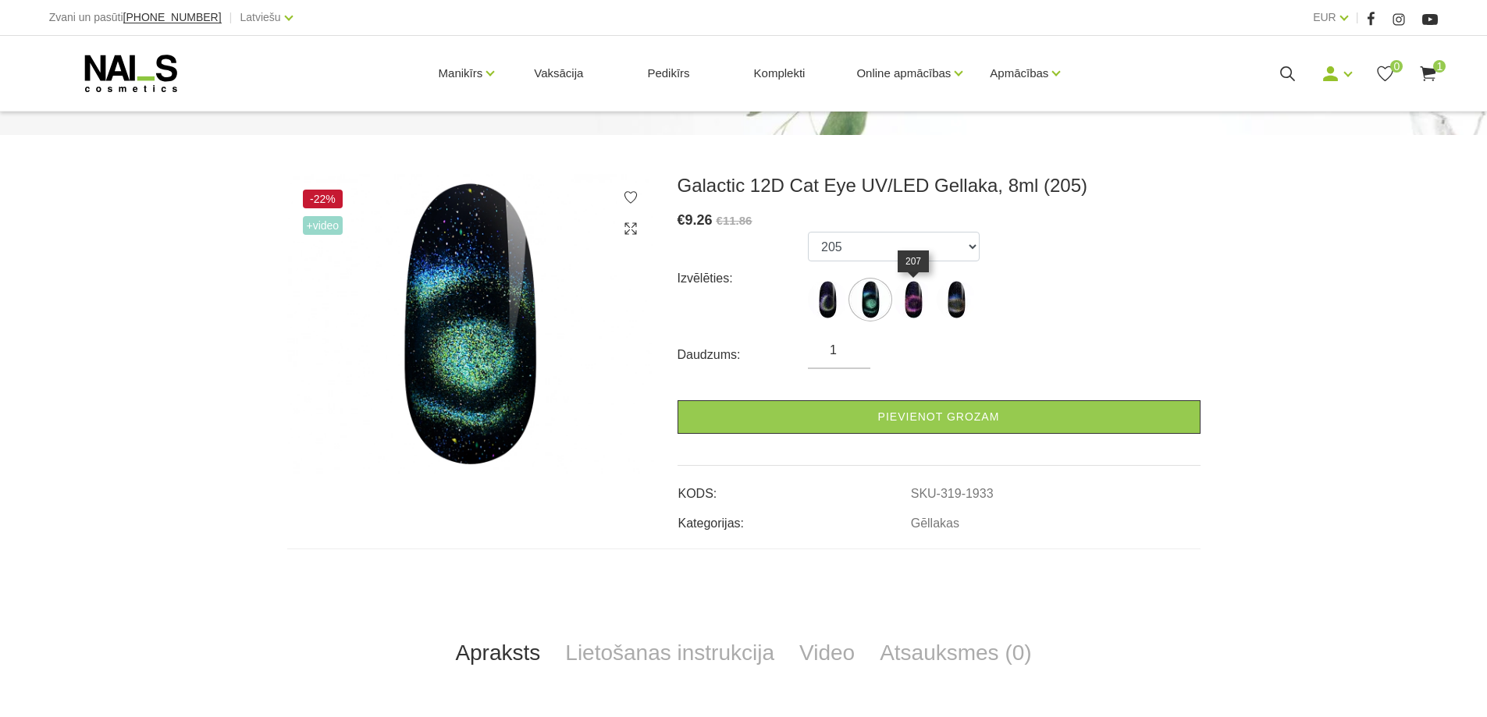
click at [914, 296] on img at bounding box center [913, 299] width 39 height 39
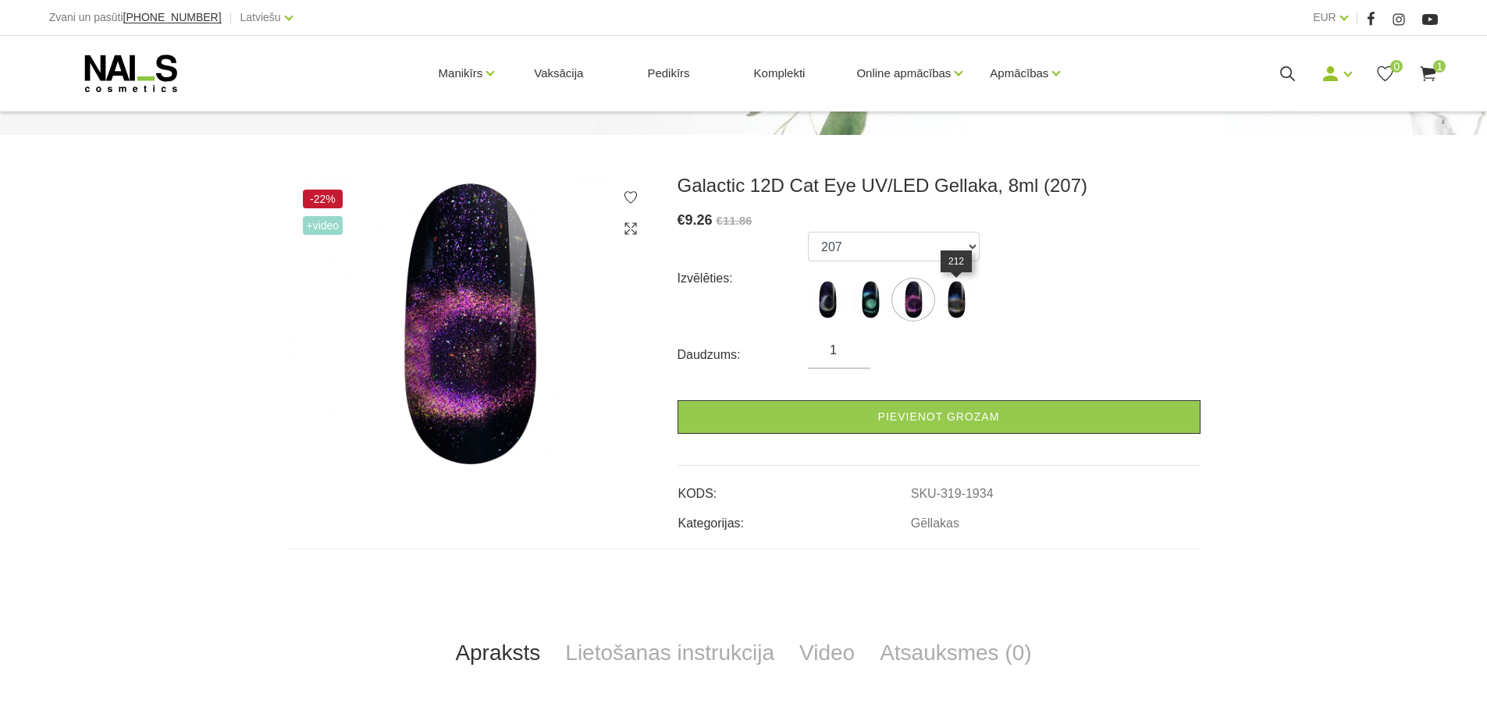
click at [948, 300] on img at bounding box center [956, 299] width 39 height 39
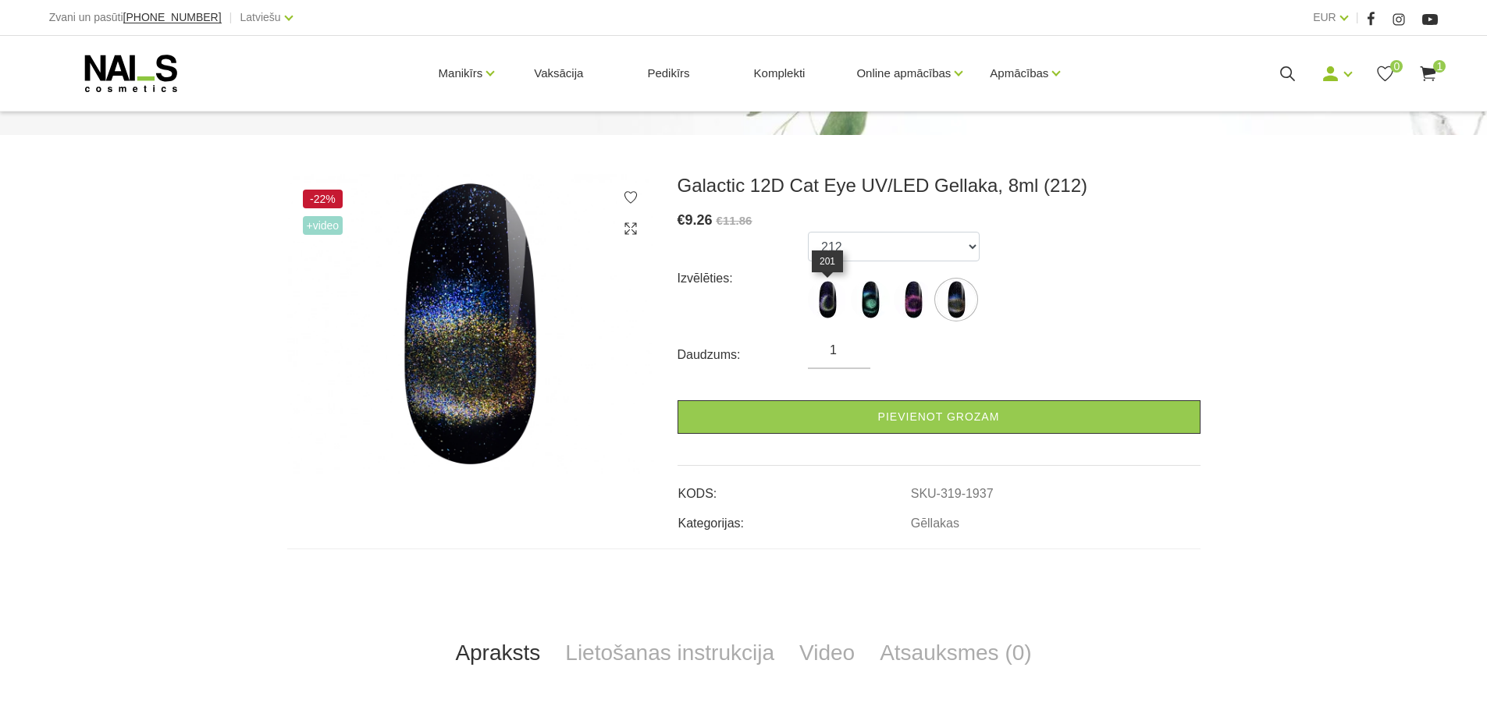
click at [841, 295] on img at bounding box center [827, 299] width 39 height 39
select select "1930"
